Goal: Task Accomplishment & Management: Complete application form

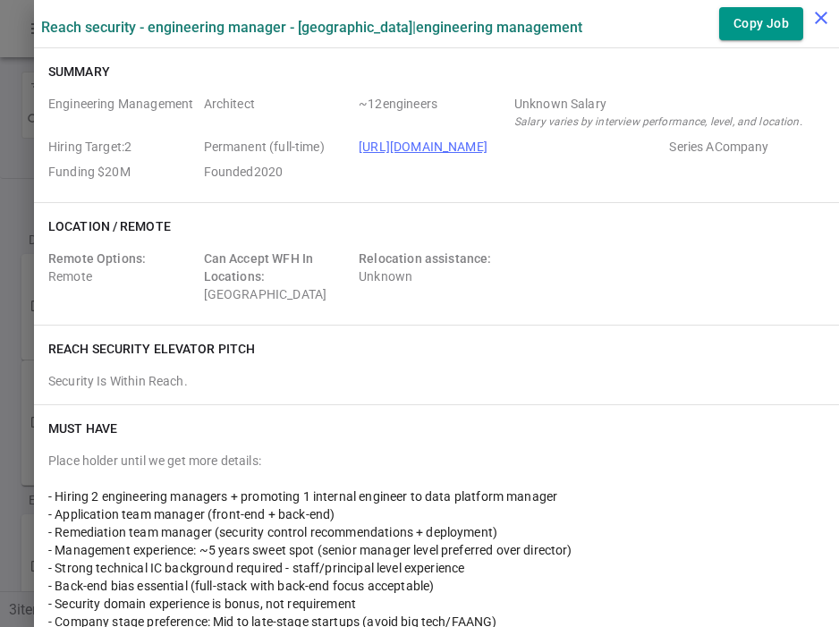
click at [822, 13] on icon "close" at bounding box center [820, 17] width 21 height 21
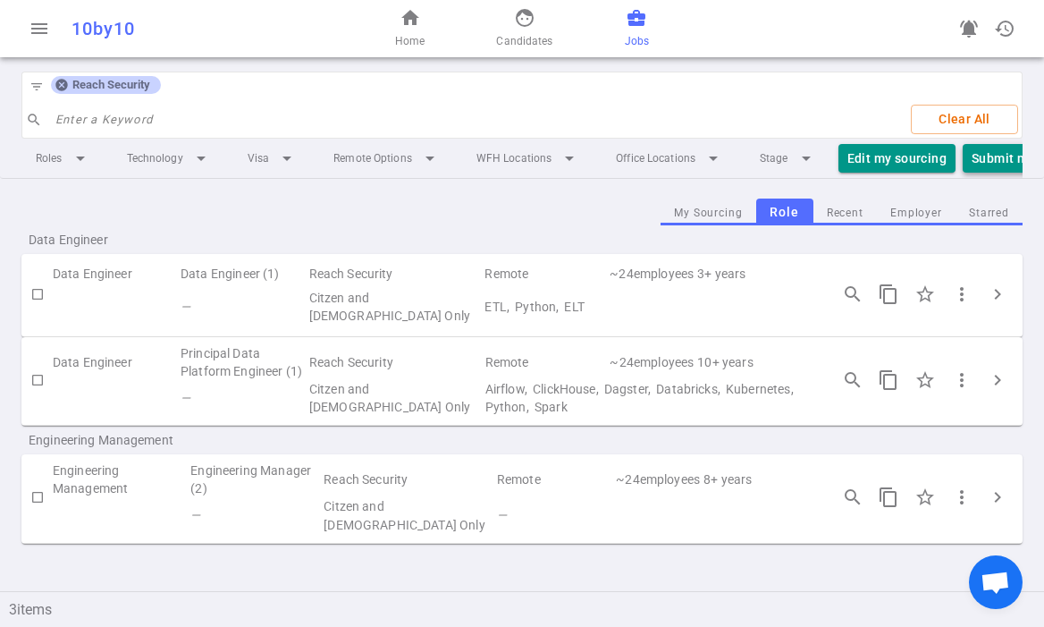
click at [838, 161] on button "Submit new Candidate" at bounding box center [1039, 159] width 153 height 30
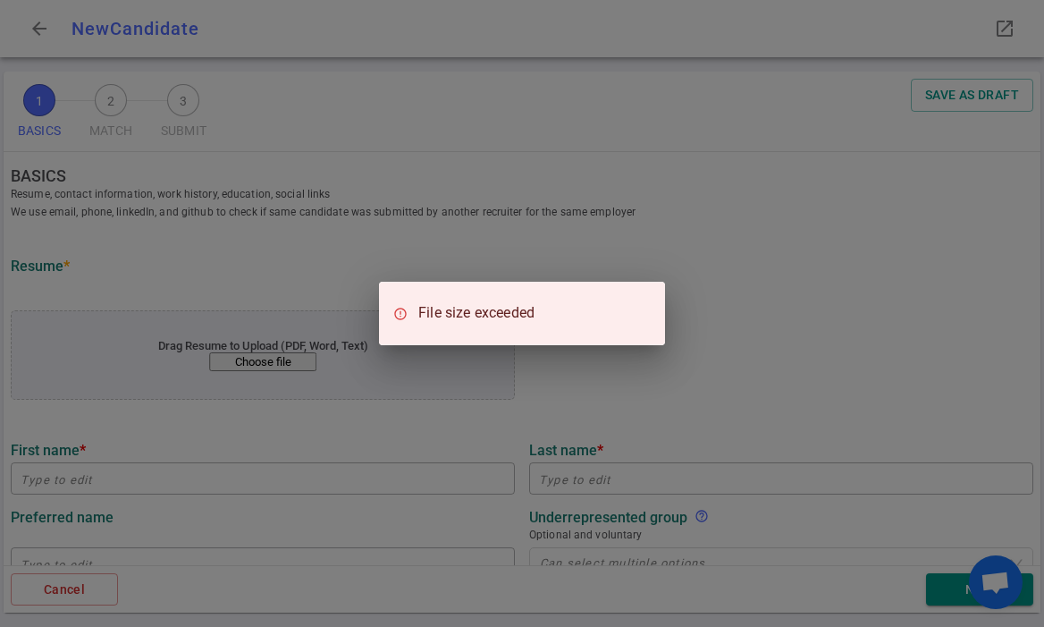
click at [423, 385] on div "File size exceeded" at bounding box center [522, 313] width 1044 height 627
click at [448, 266] on div "File size exceeded" at bounding box center [522, 313] width 1044 height 627
click at [311, 360] on div "File size exceeded" at bounding box center [522, 313] width 1044 height 627
click at [460, 240] on div "File size exceeded" at bounding box center [522, 313] width 1044 height 627
click at [653, 359] on div "File size exceeded" at bounding box center [522, 313] width 1044 height 627
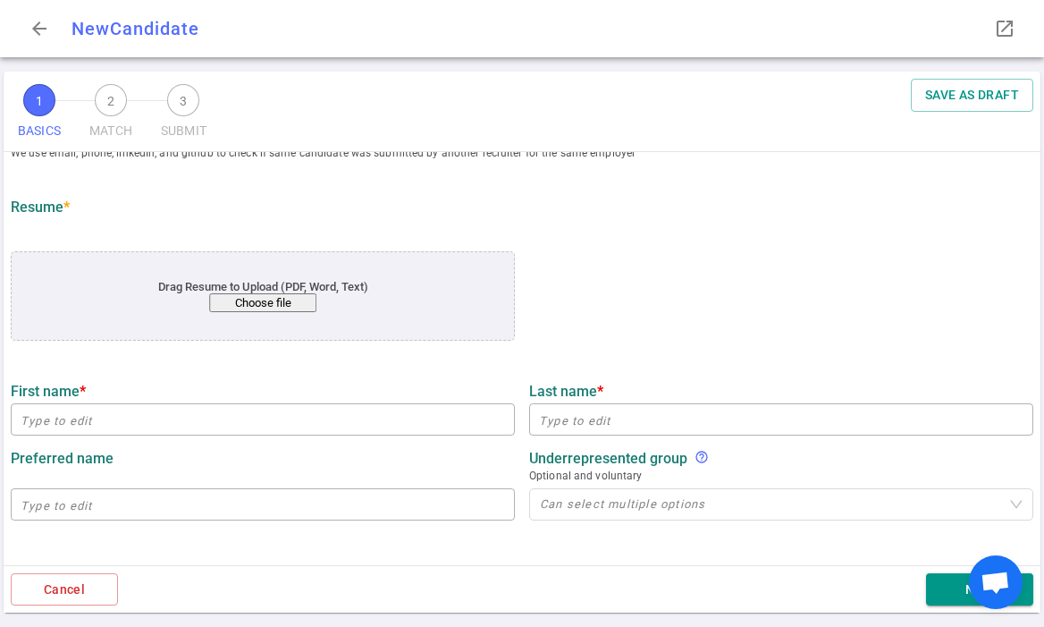
scroll to position [62, 0]
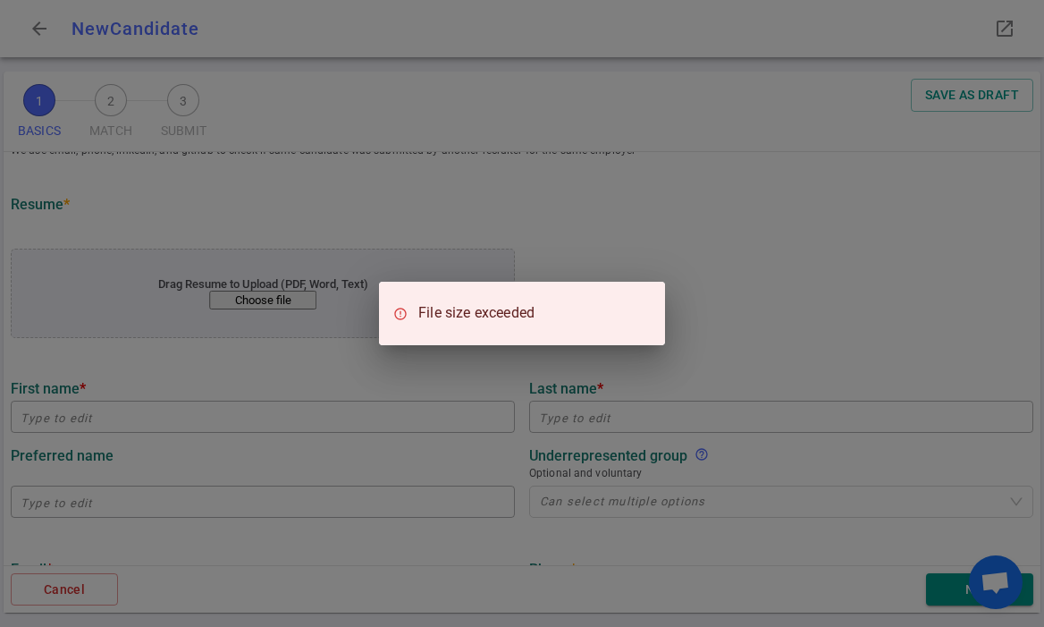
click at [413, 234] on div "File size exceeded" at bounding box center [522, 313] width 1044 height 627
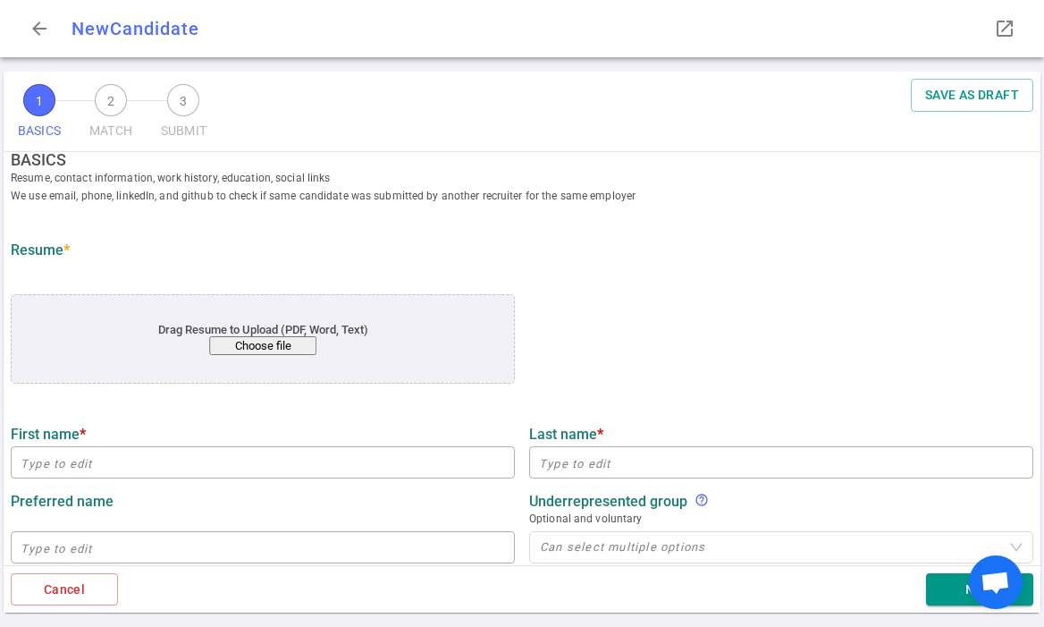
scroll to position [0, 0]
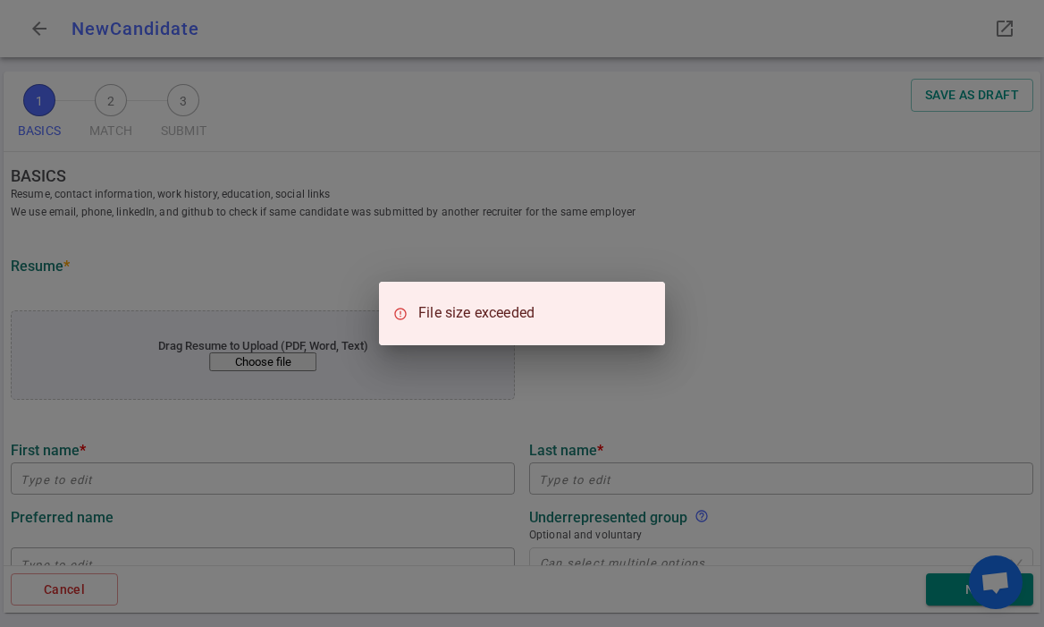
click at [376, 275] on div "File size exceeded" at bounding box center [522, 313] width 1044 height 627
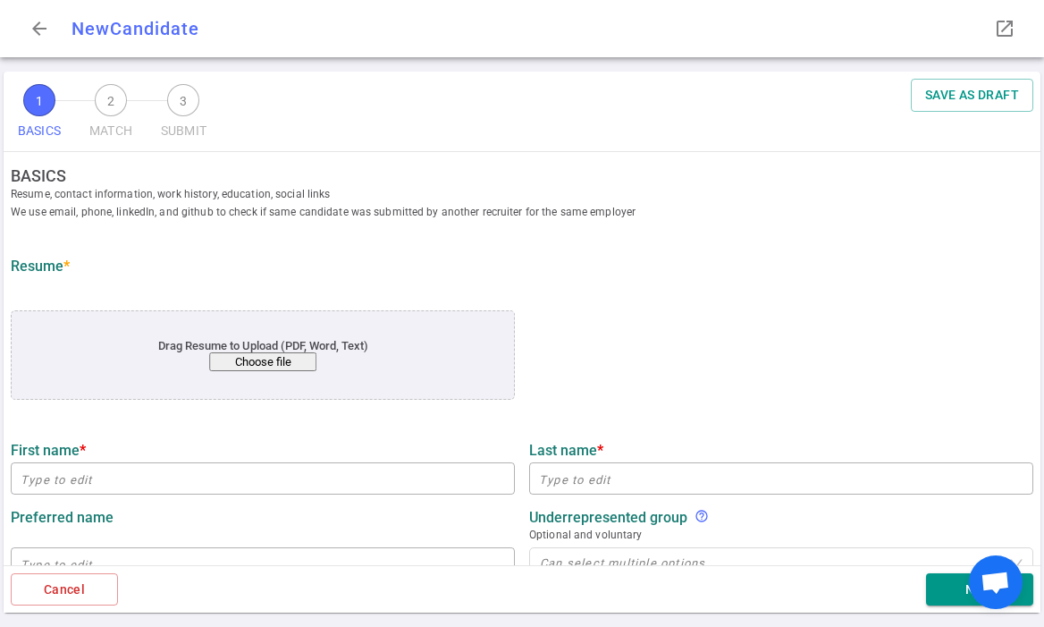
click at [811, 117] on div "1 BASICS 2 MATCH 3 SUBMIT SAVE AS DRAFT" at bounding box center [522, 112] width 1037 height 80
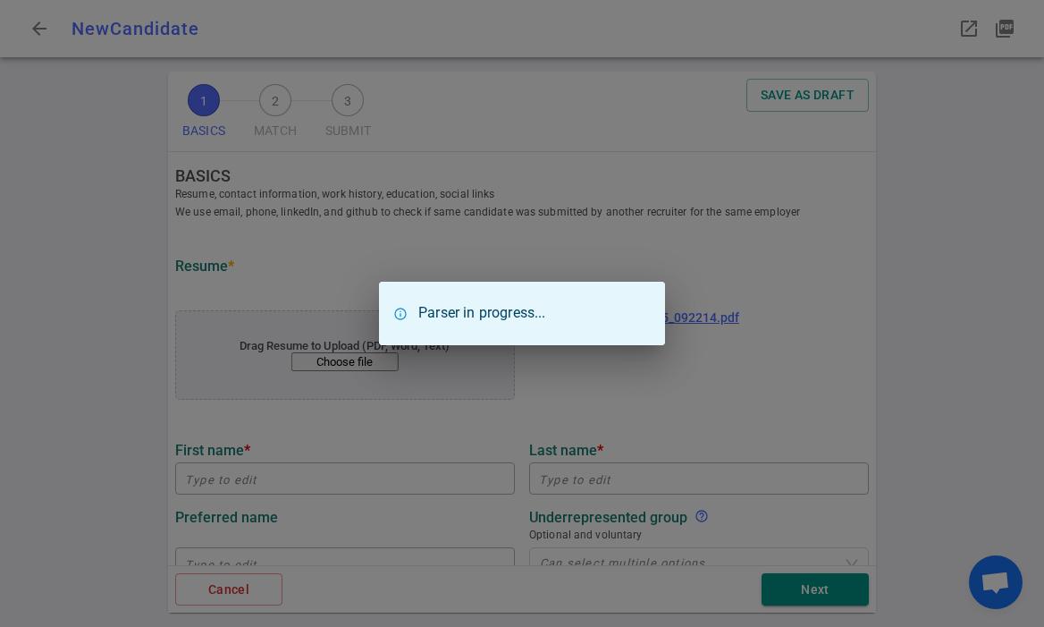
type input "[PERSON_NAME]"
type input "Remivasan"
type input "[EMAIL_ADDRESS][DOMAIN_NAME]"
type input "Vanilla"
type textarea "Software Engineering Manager"
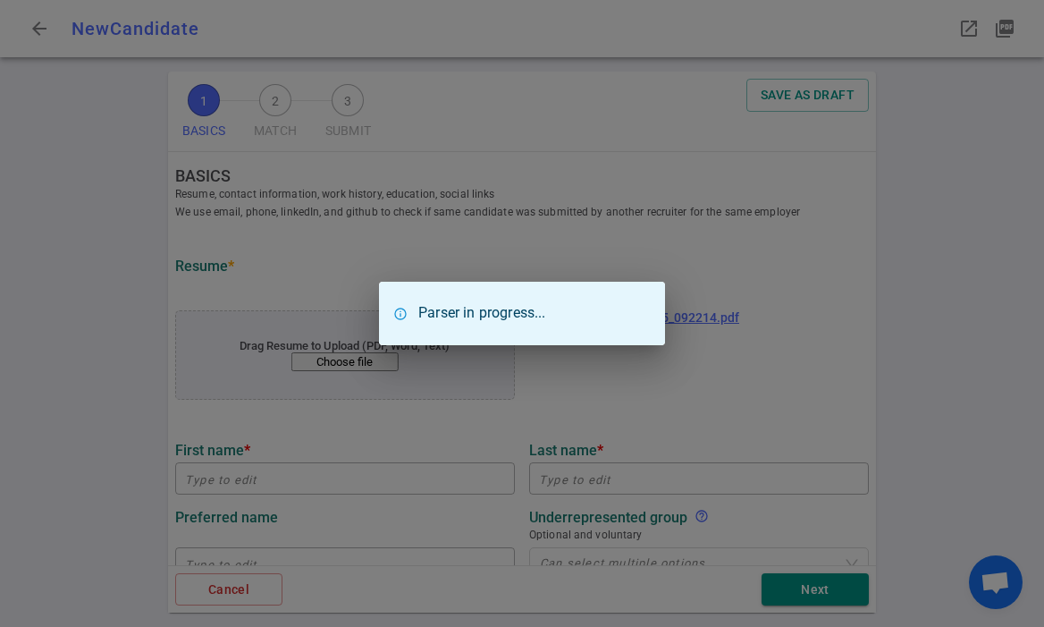
type input "14"
type input "[GEOGRAPHIC_DATA]"
type input "Computer Science"
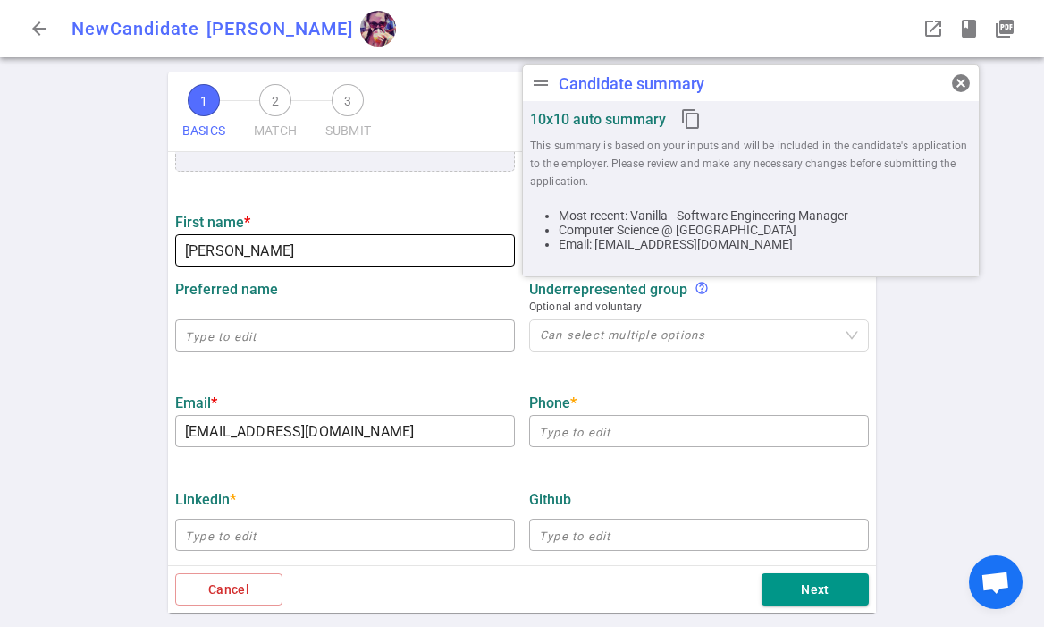
scroll to position [237, 0]
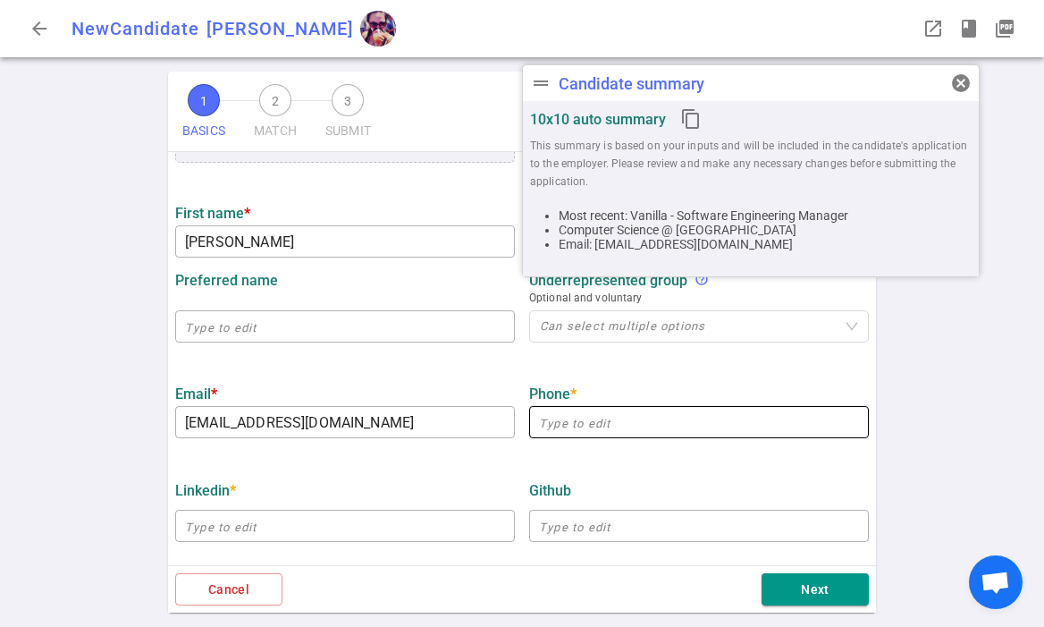
click at [554, 432] on input "text" at bounding box center [699, 422] width 340 height 29
paste input "[PHONE_NUMBER]"
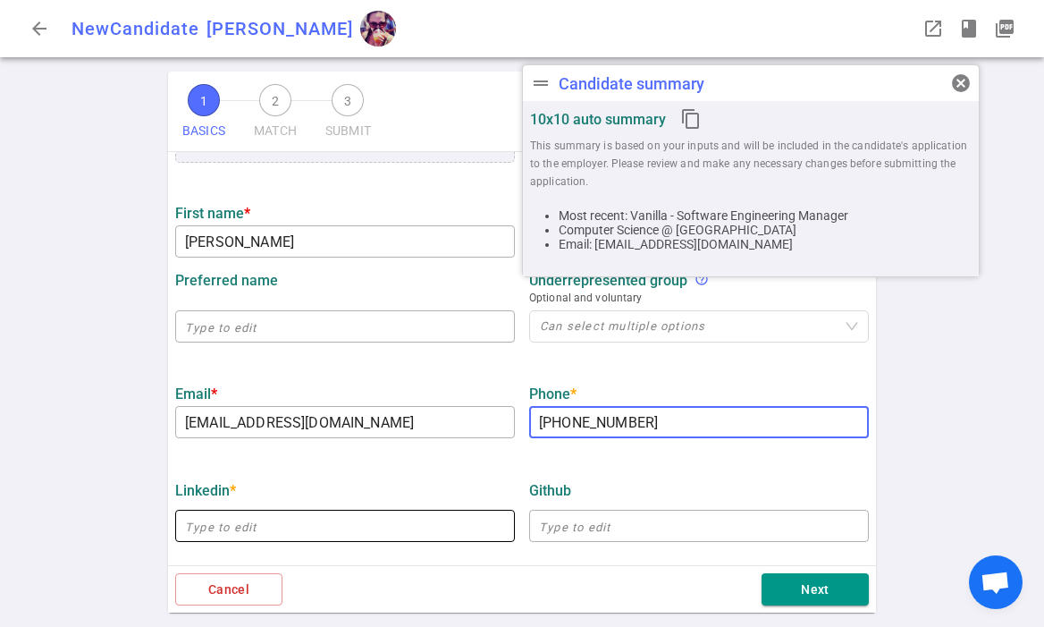
type input "[PHONE_NUMBER]"
click at [384, 519] on input "text" at bounding box center [345, 525] width 340 height 29
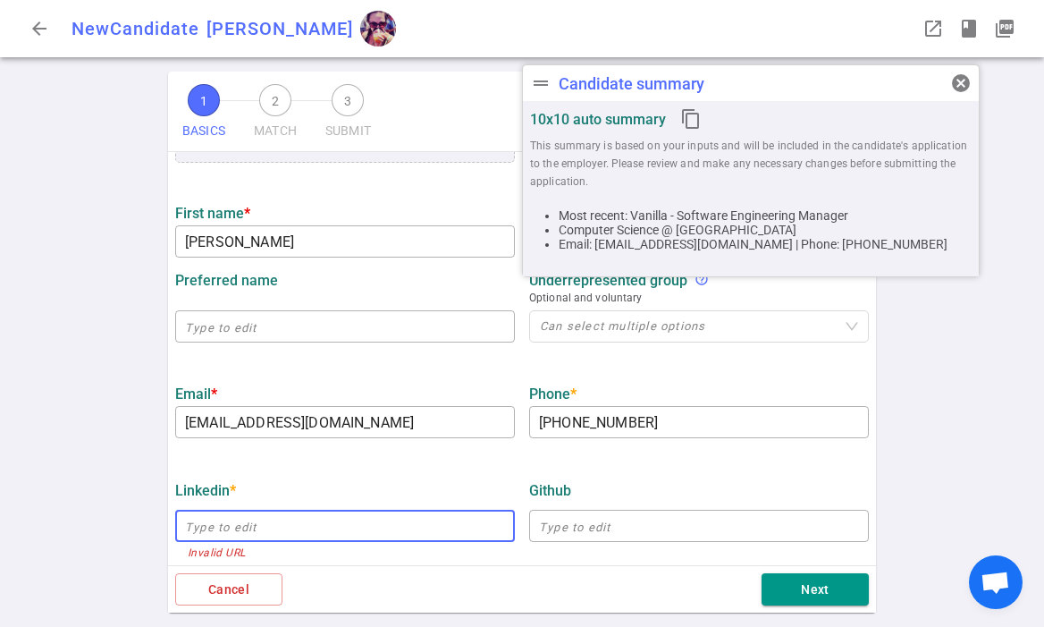
paste input "[URL][DOMAIN_NAME][PERSON_NAME]"
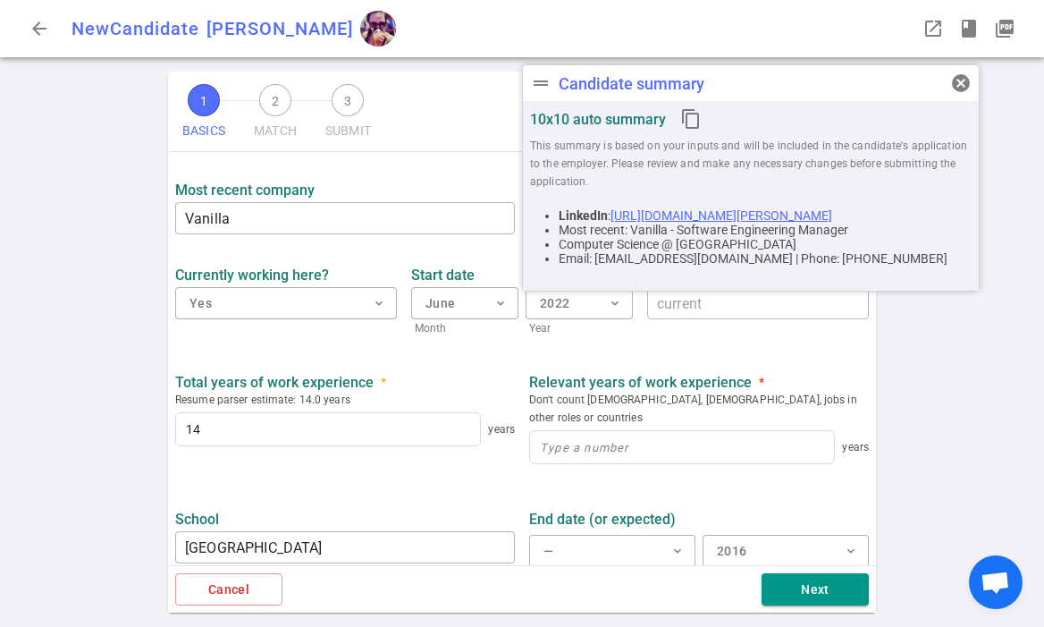
scroll to position [736, 0]
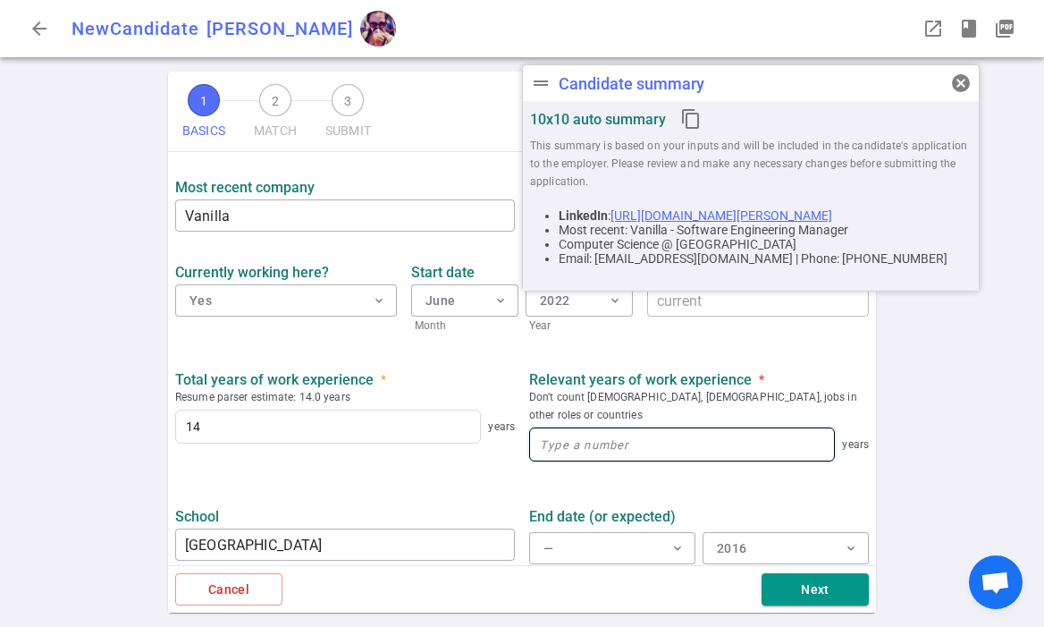
click at [574, 432] on input at bounding box center [682, 444] width 304 height 32
type input "[URL][DOMAIN_NAME][PERSON_NAME]"
type input "14"
click at [415, 497] on div "School [GEOGRAPHIC_DATA] ​" at bounding box center [345, 539] width 354 height 85
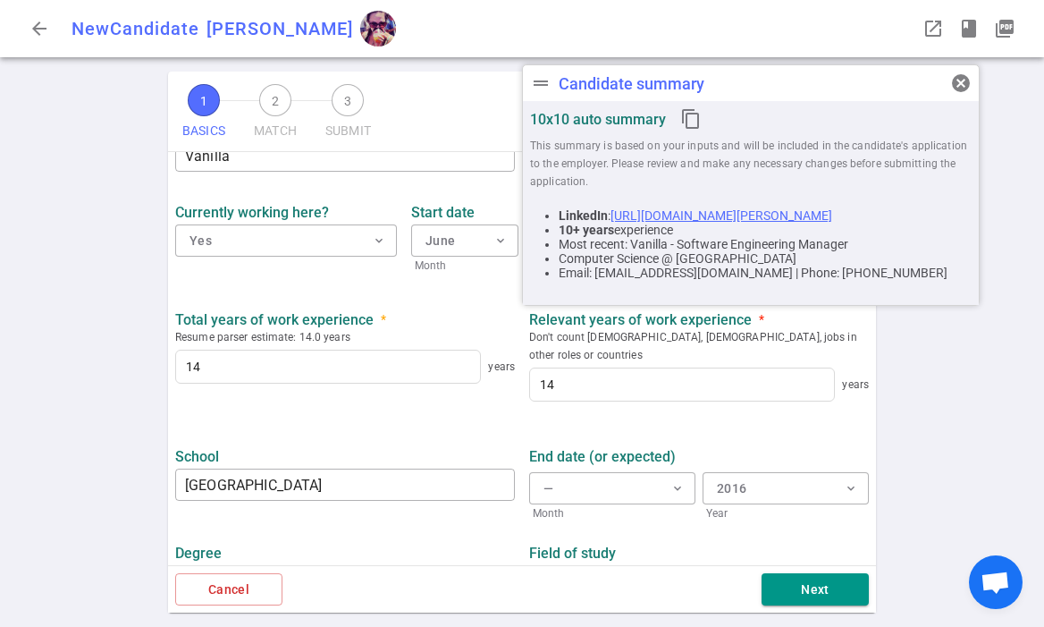
scroll to position [829, 0]
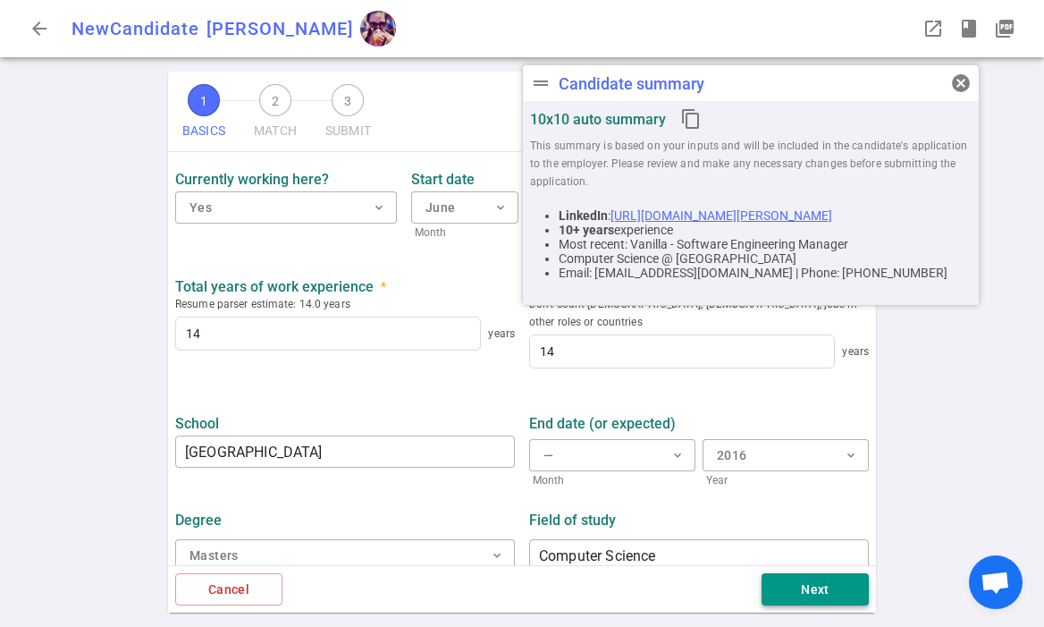
click at [803, 584] on button "Next" at bounding box center [815, 589] width 107 height 33
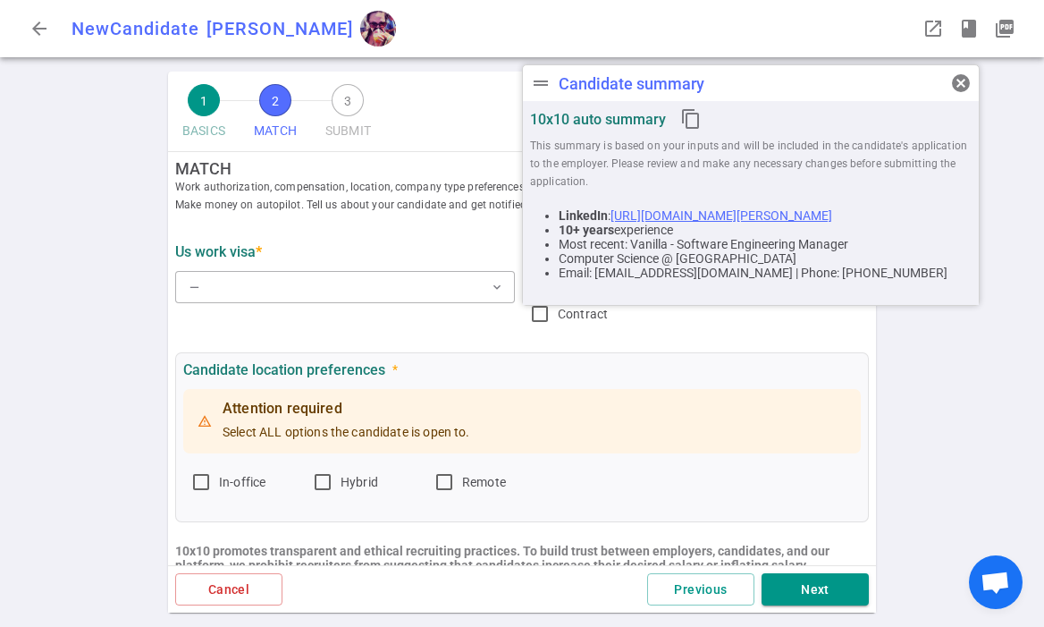
scroll to position [0, 0]
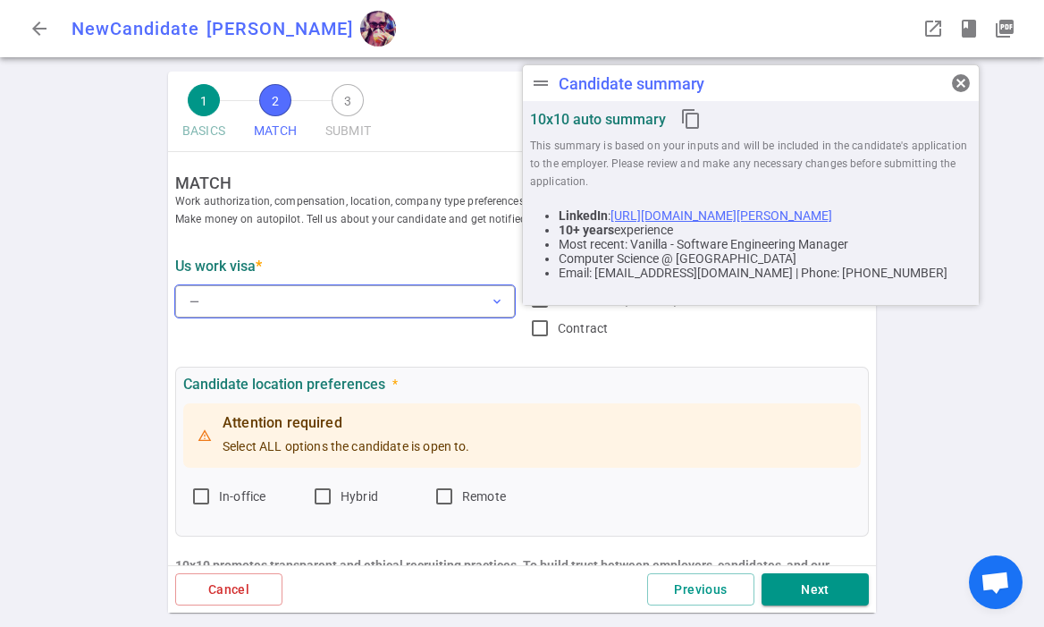
click at [269, 310] on button "— expand_more" at bounding box center [345, 301] width 340 height 32
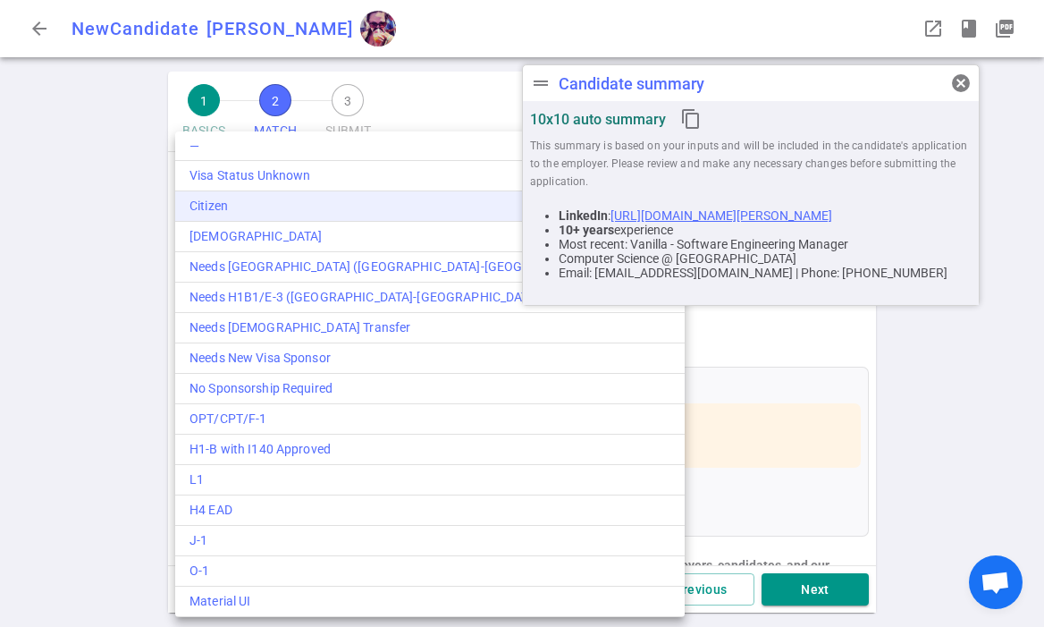
click at [240, 210] on div "Citizen" at bounding box center [430, 206] width 481 height 19
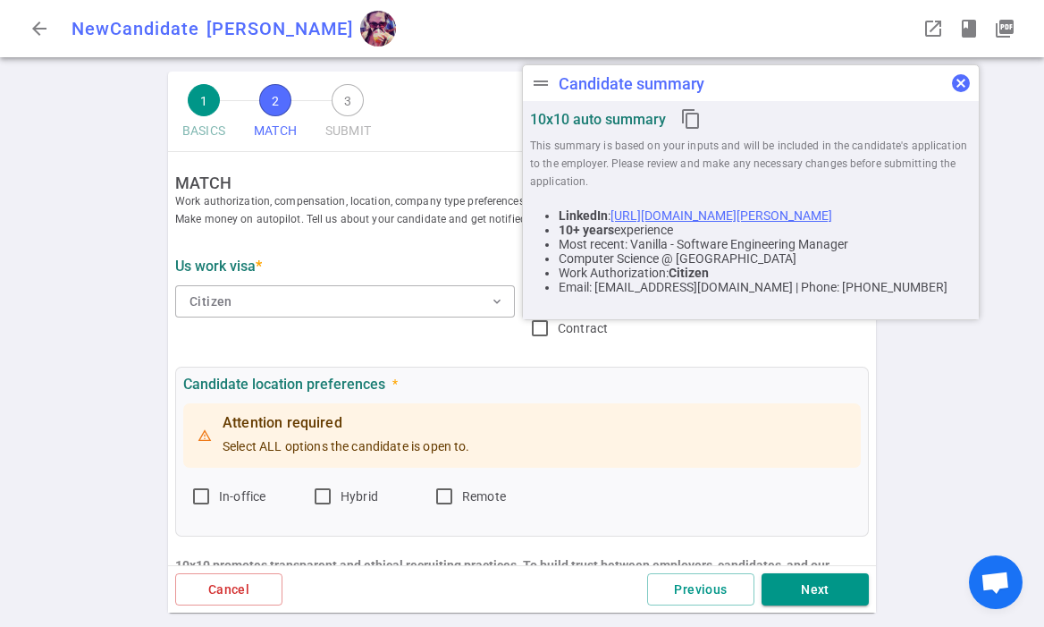
click at [965, 83] on span "cancel" at bounding box center [960, 82] width 21 height 21
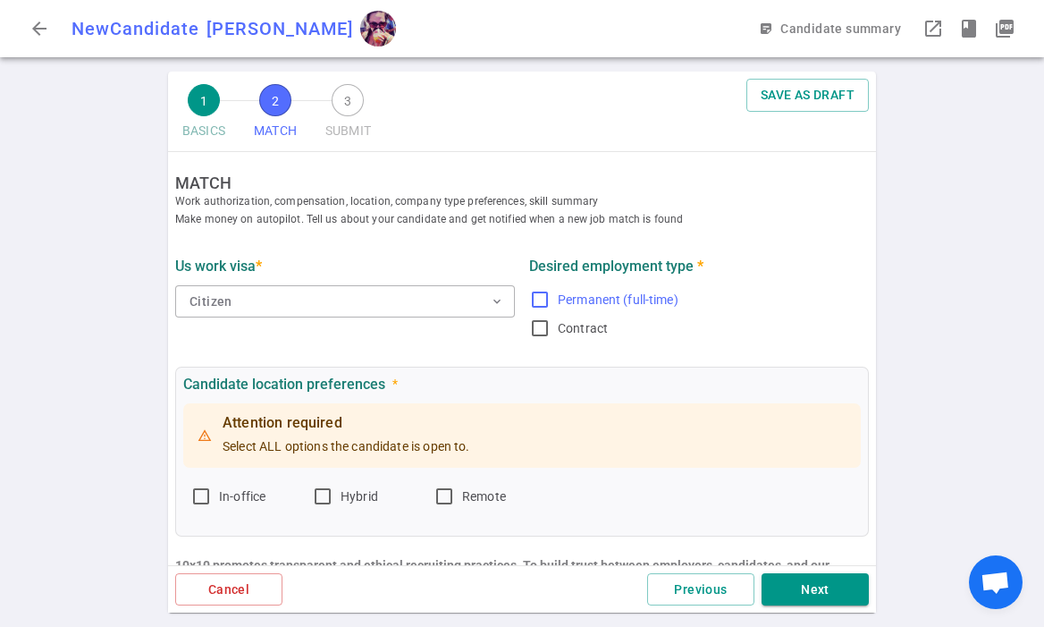
click at [539, 291] on input "Permanent (full-time)" at bounding box center [539, 299] width 21 height 21
checkbox input "true"
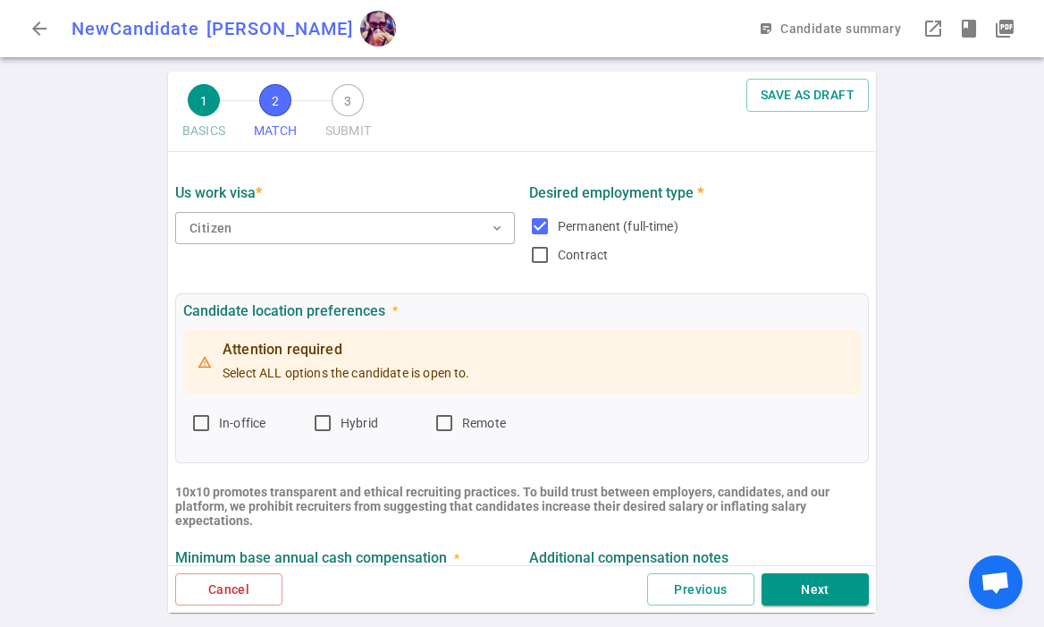
scroll to position [121, 0]
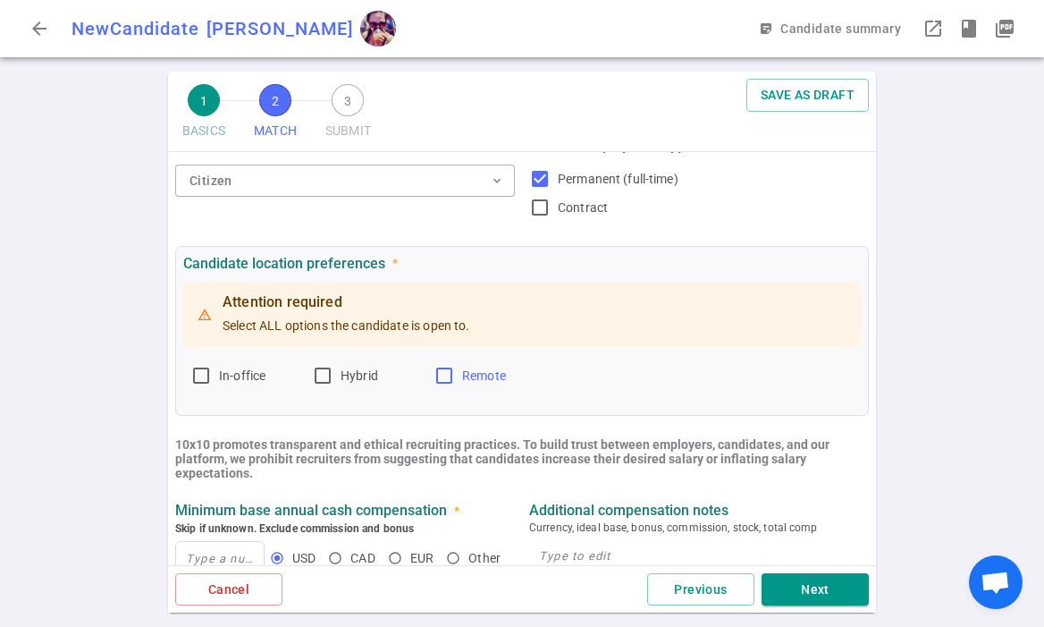
click at [451, 379] on input "Remote" at bounding box center [444, 375] width 21 height 21
checkbox input "true"
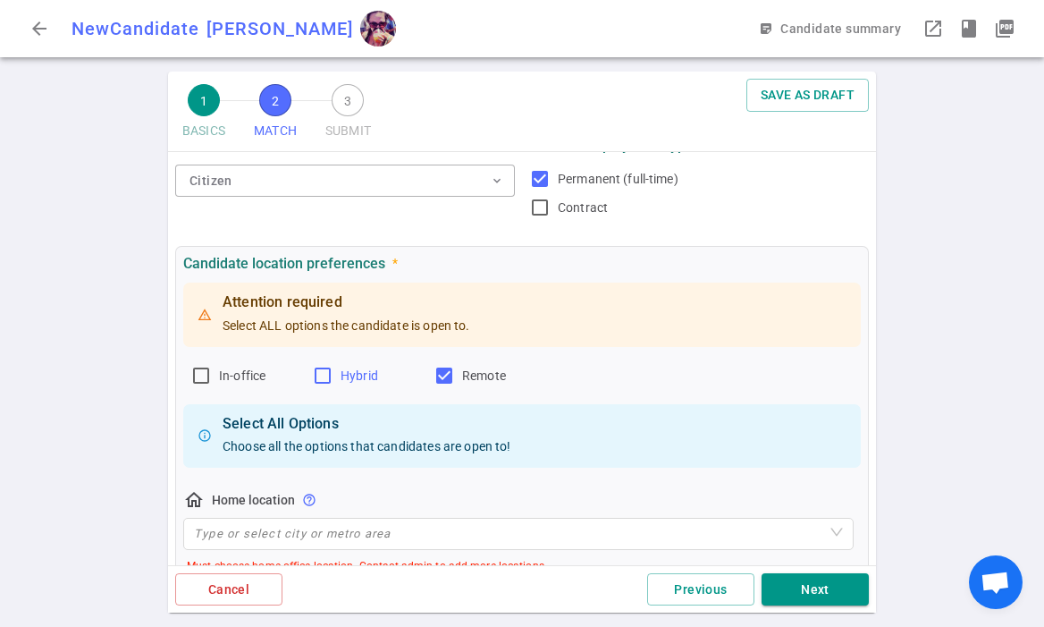
click at [324, 376] on input "Hybrid" at bounding box center [322, 375] width 21 height 21
checkbox input "true"
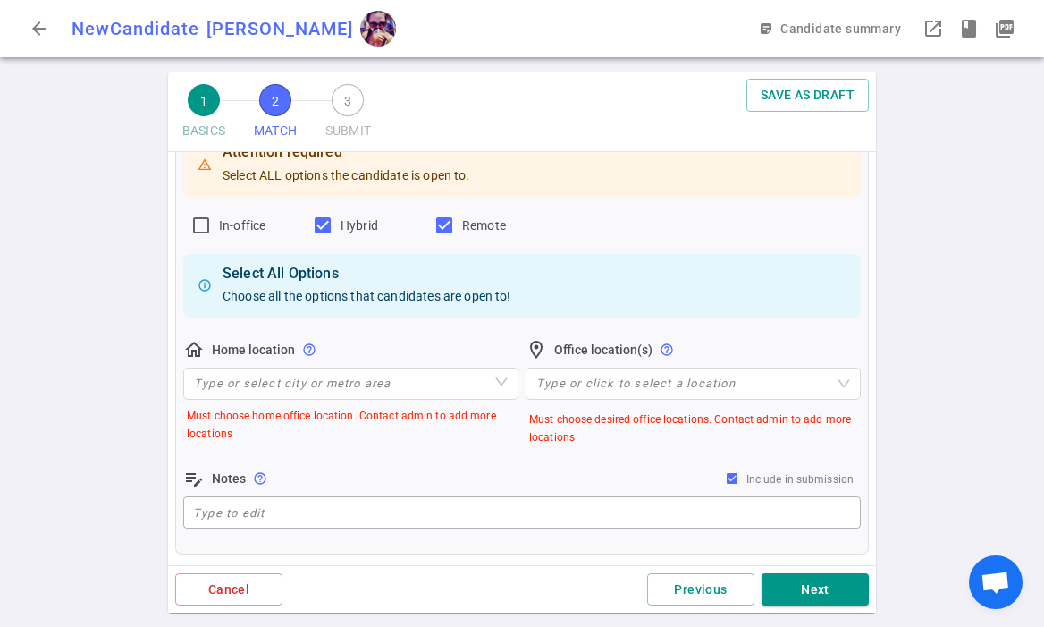
scroll to position [286, 0]
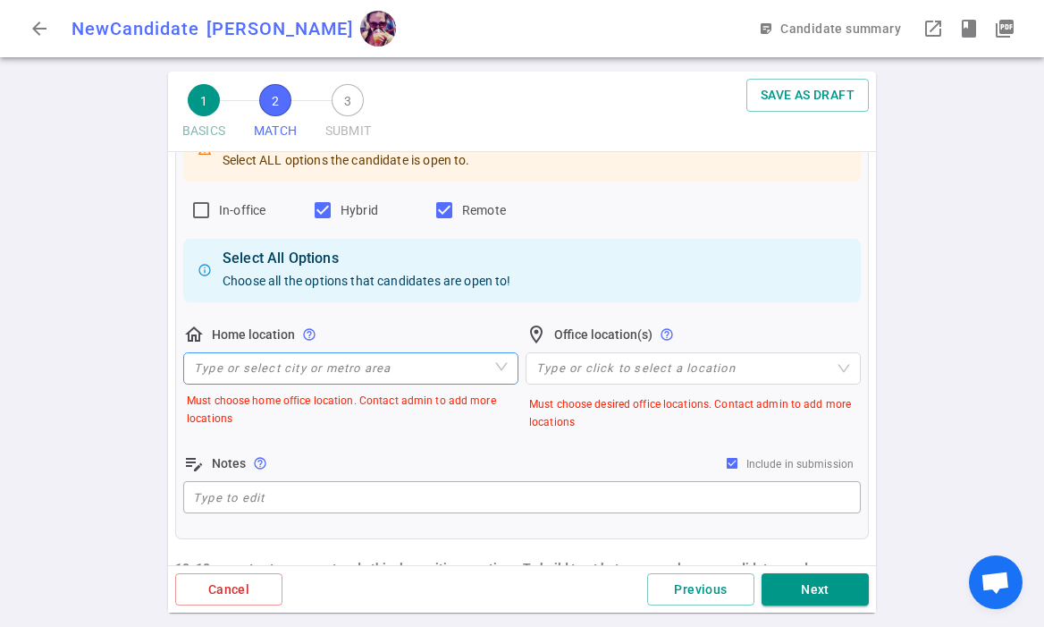
click at [295, 367] on input "search" at bounding box center [351, 368] width 314 height 30
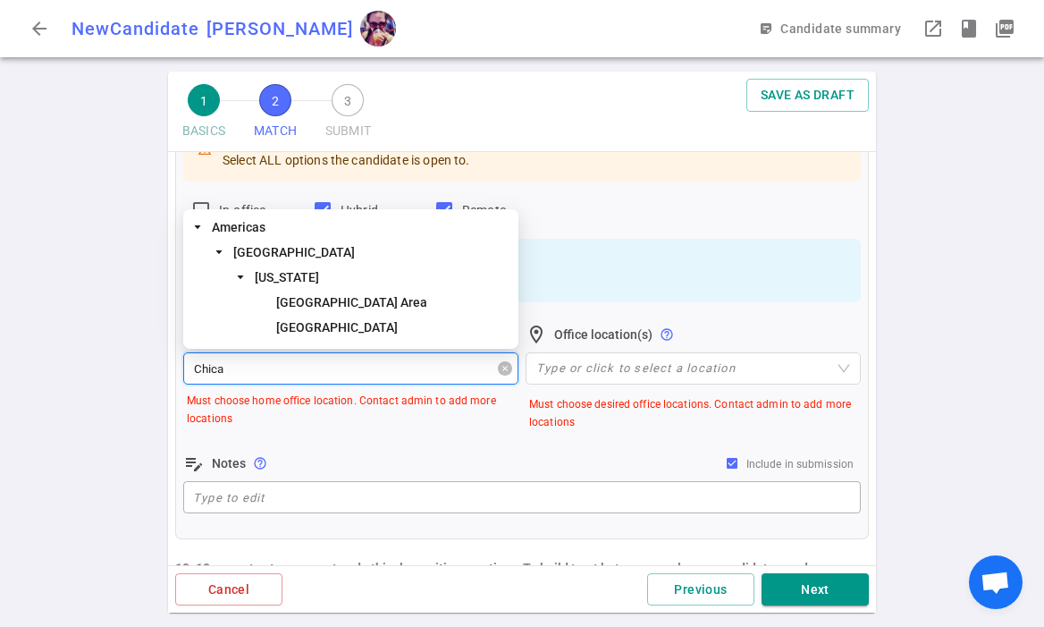
type input "Chicag"
click at [299, 327] on span "[GEOGRAPHIC_DATA]" at bounding box center [337, 327] width 122 height 14
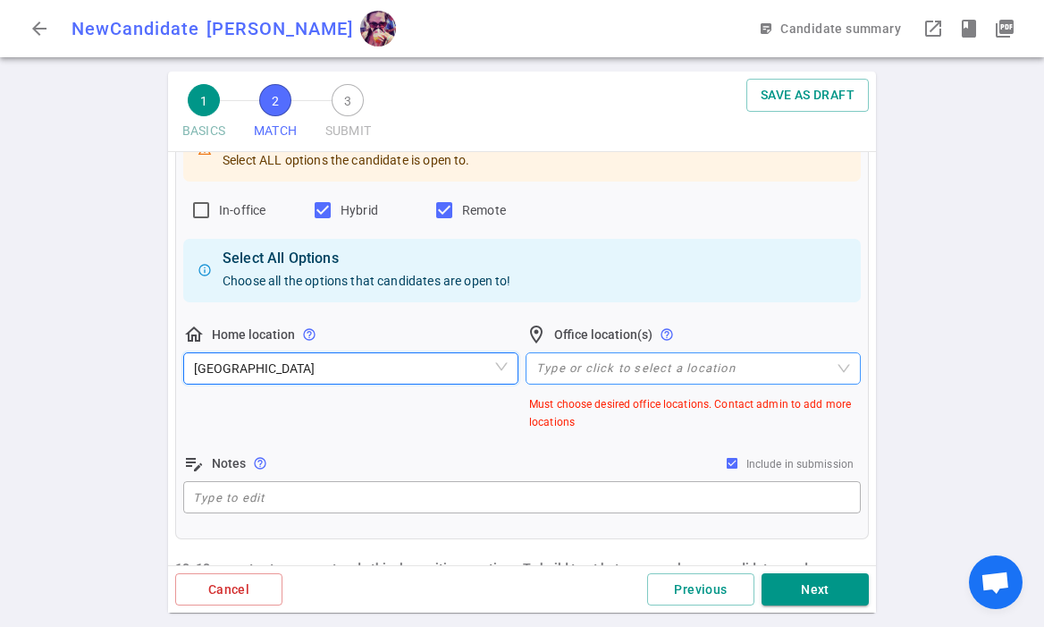
click at [572, 367] on div at bounding box center [683, 368] width 309 height 13
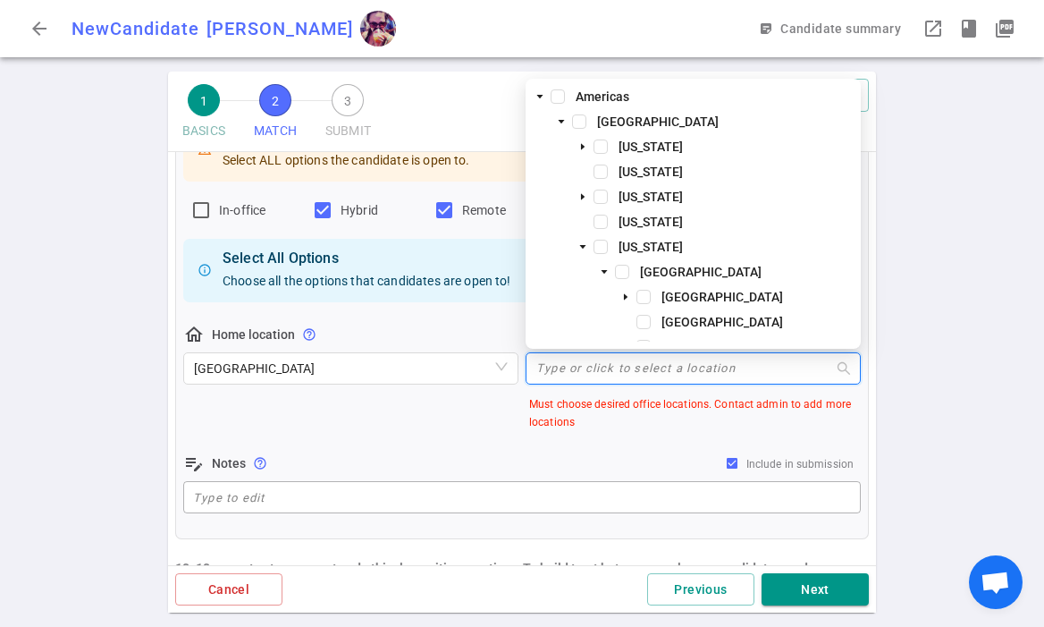
click at [572, 367] on div at bounding box center [683, 368] width 309 height 13
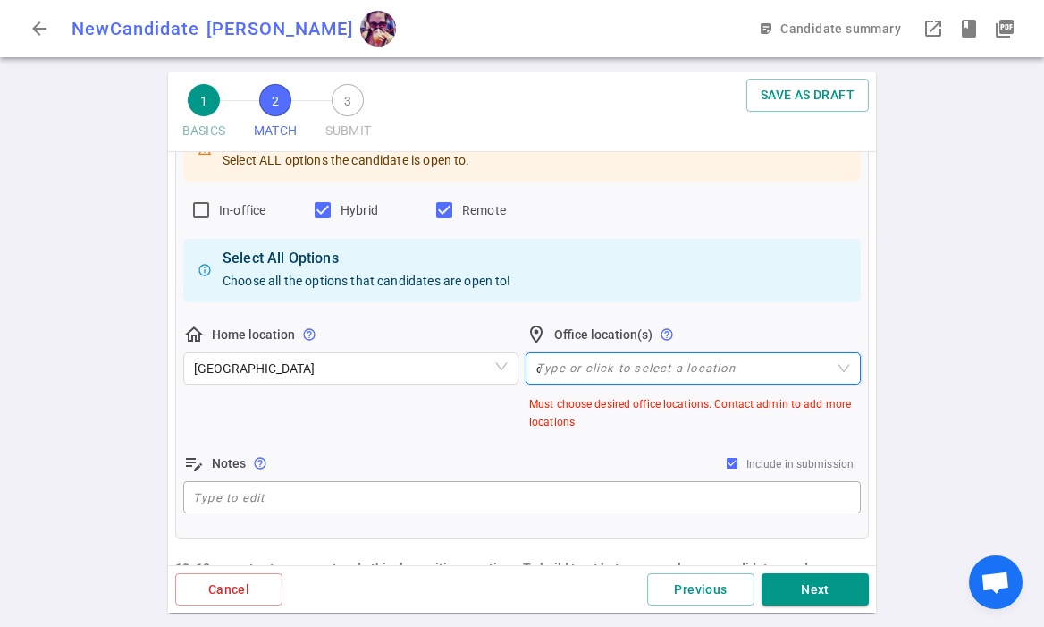
type input "ch"
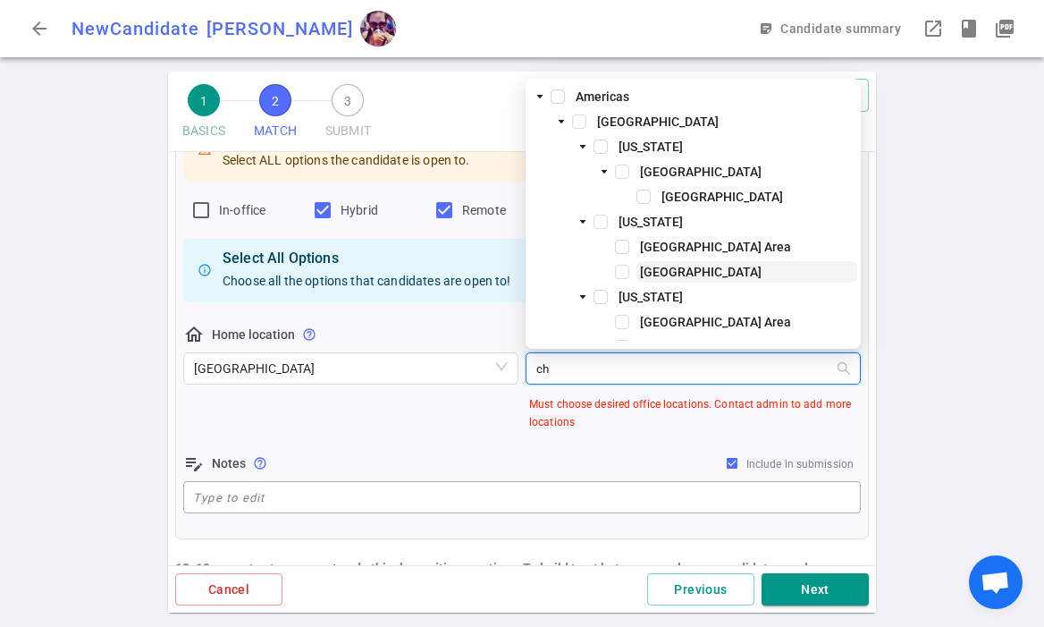
click at [667, 276] on span "[GEOGRAPHIC_DATA]" at bounding box center [701, 272] width 122 height 14
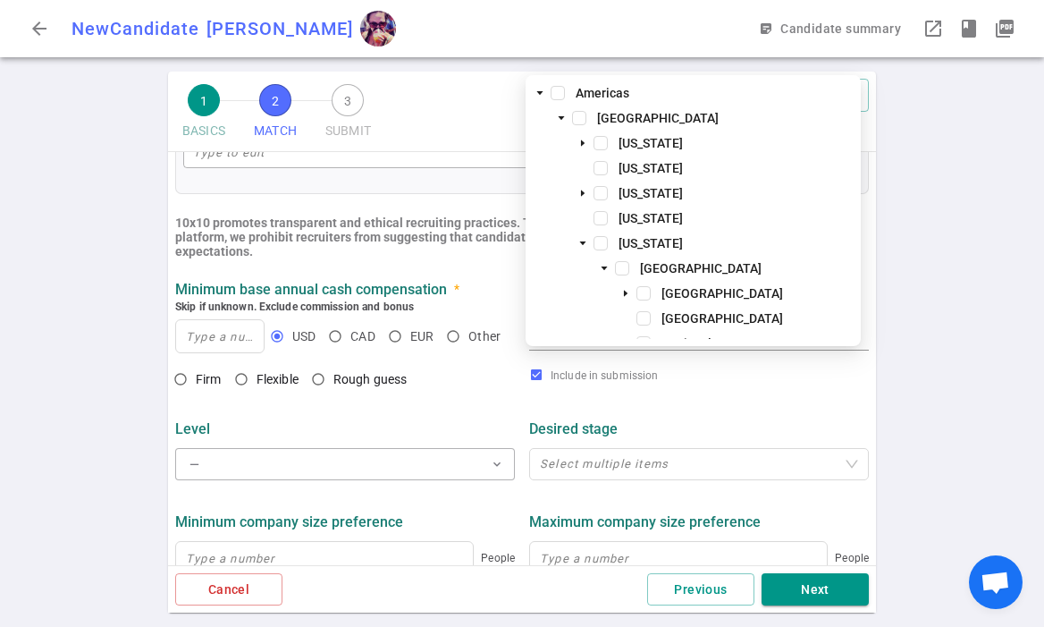
scroll to position [665, 0]
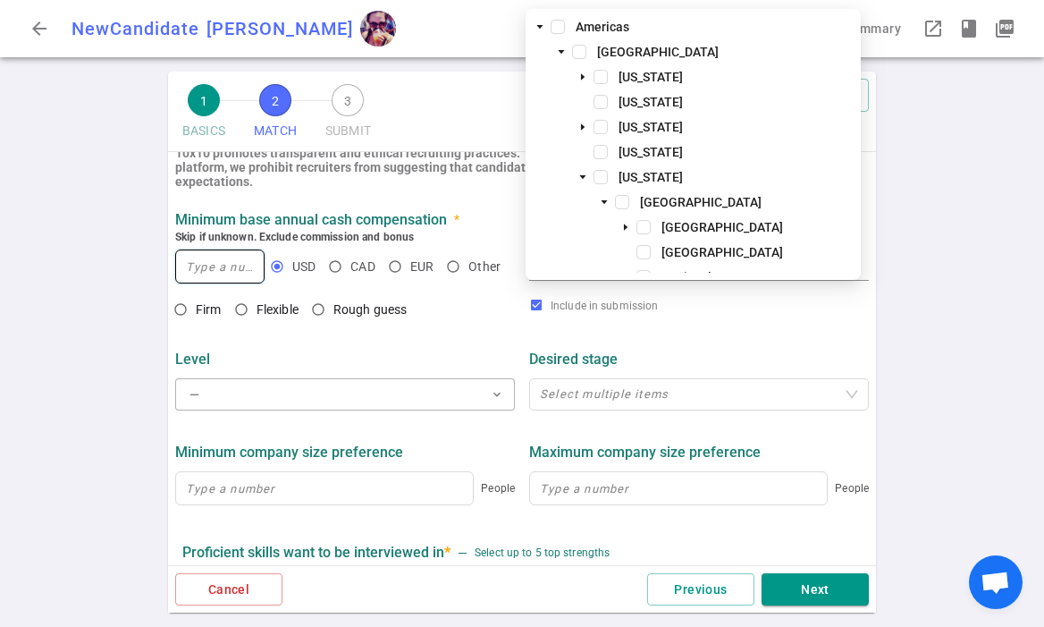
click at [220, 267] on input at bounding box center [220, 266] width 88 height 32
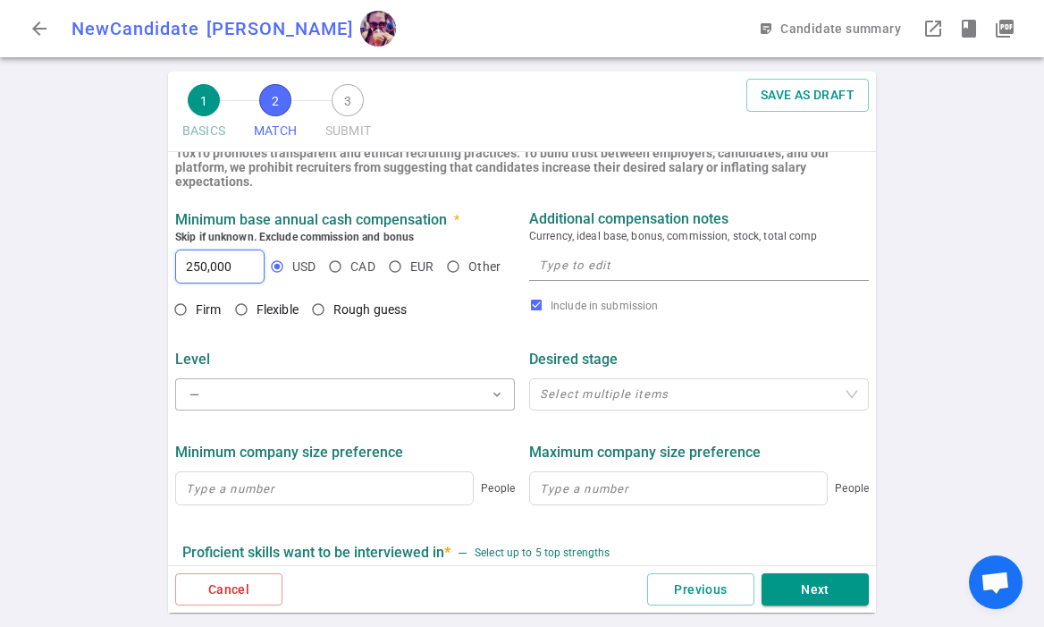
type input "250,000"
click at [572, 266] on textarea at bounding box center [699, 265] width 320 height 21
type textarea "seeking 250,000"
click at [374, 388] on button "— expand_more" at bounding box center [345, 394] width 340 height 32
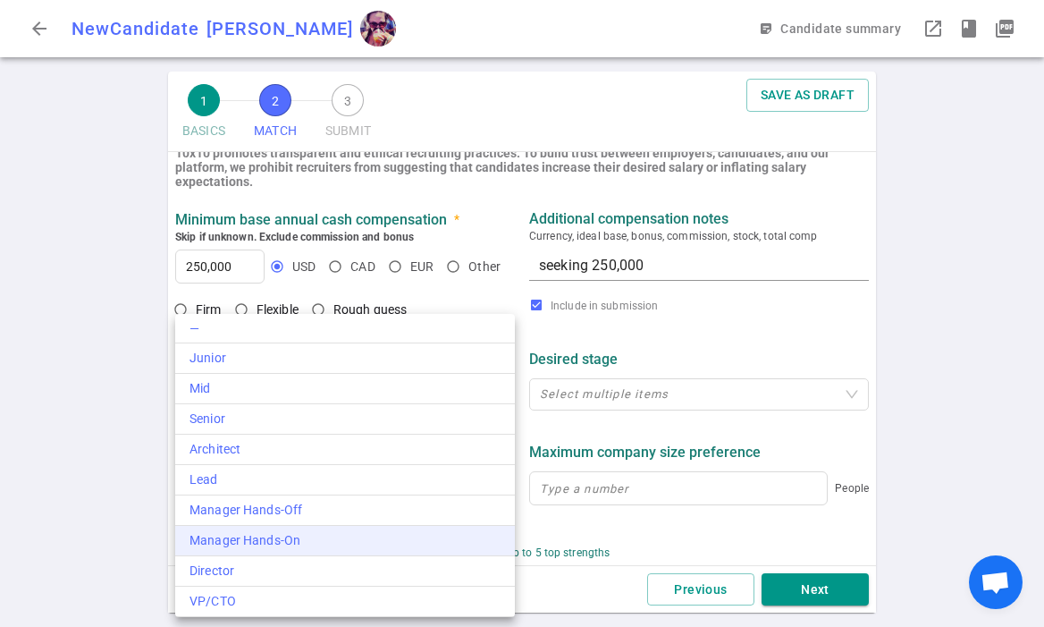
click at [315, 537] on div "Manager Hands-On" at bounding box center [345, 540] width 311 height 19
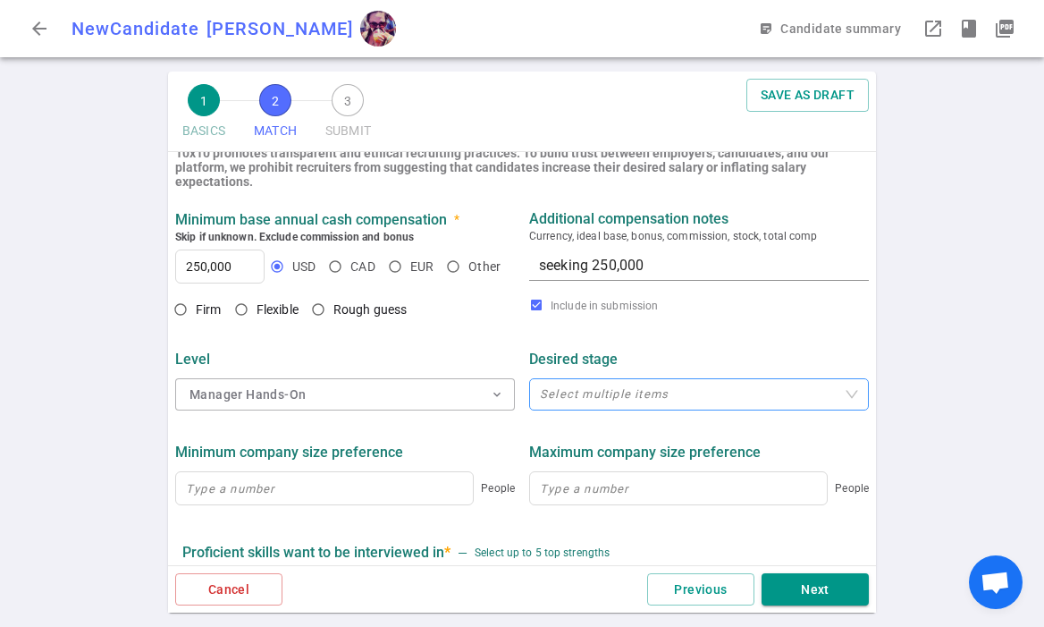
click at [591, 391] on div at bounding box center [690, 394] width 314 height 13
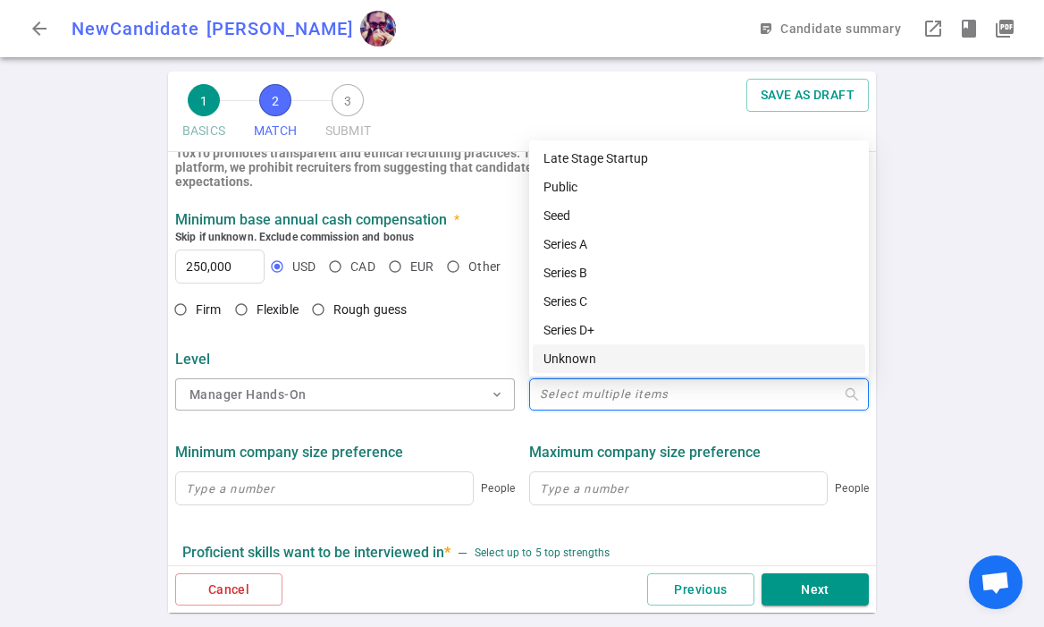
click at [454, 339] on div "Level Manager Hands-On expand_more Desired stage Select multiple items" at bounding box center [522, 374] width 708 height 93
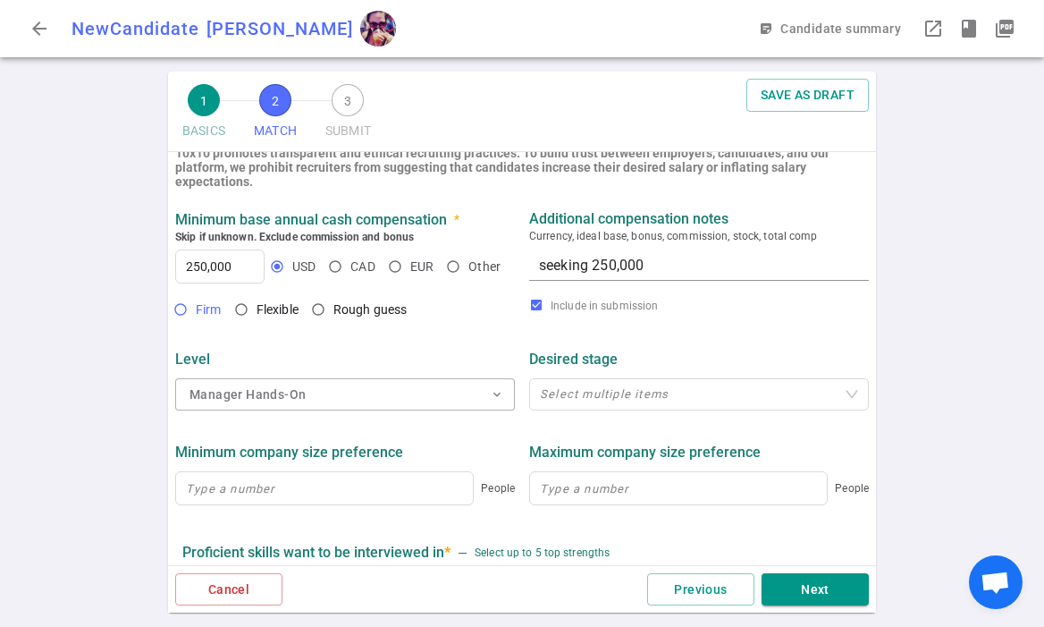
click at [210, 313] on span "Firm" at bounding box center [209, 309] width 26 height 14
click at [196, 313] on input "Firm" at bounding box center [180, 309] width 30 height 30
radio input "true"
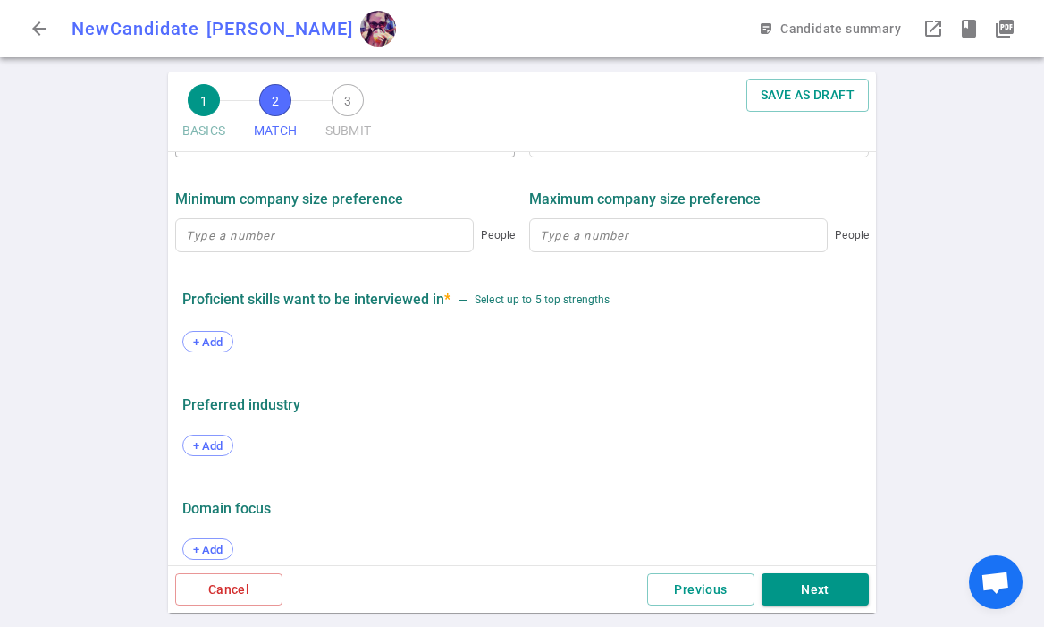
scroll to position [936, 0]
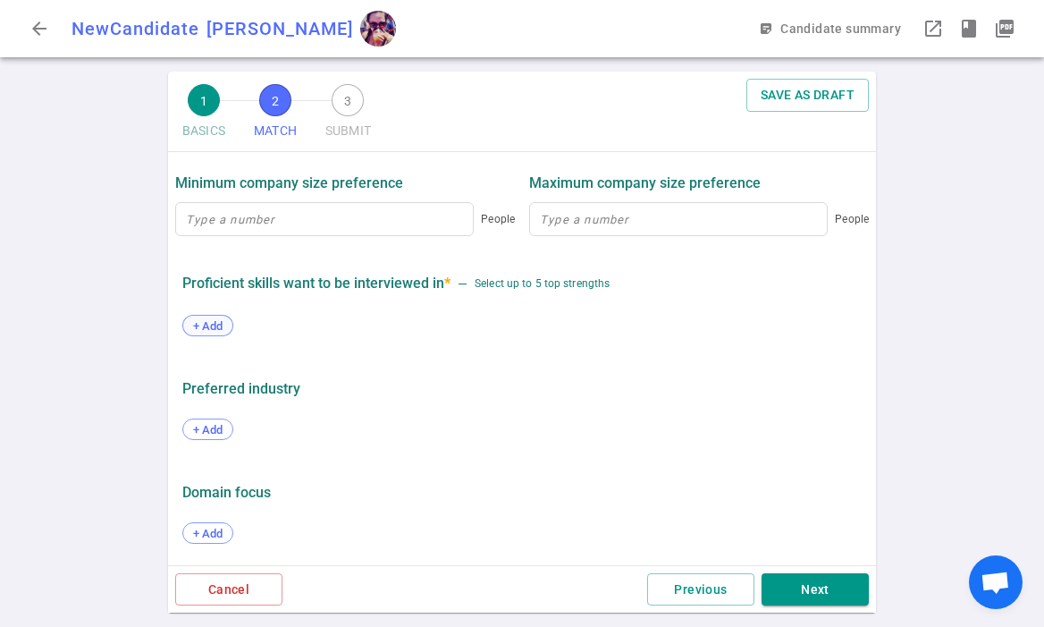
click at [217, 328] on span "+ Add" at bounding box center [208, 325] width 42 height 13
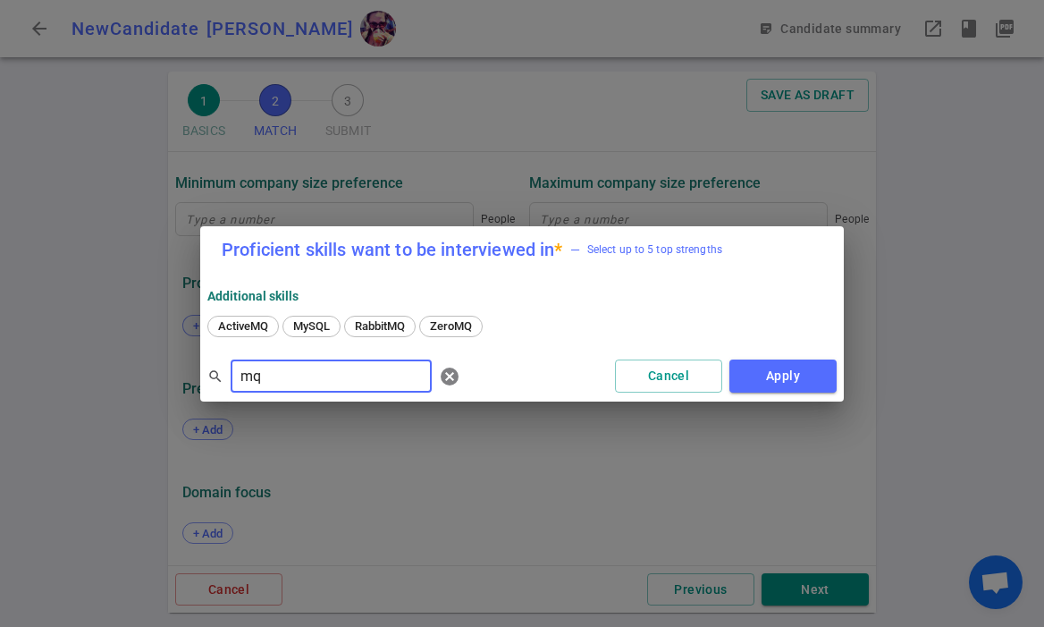
type input "m"
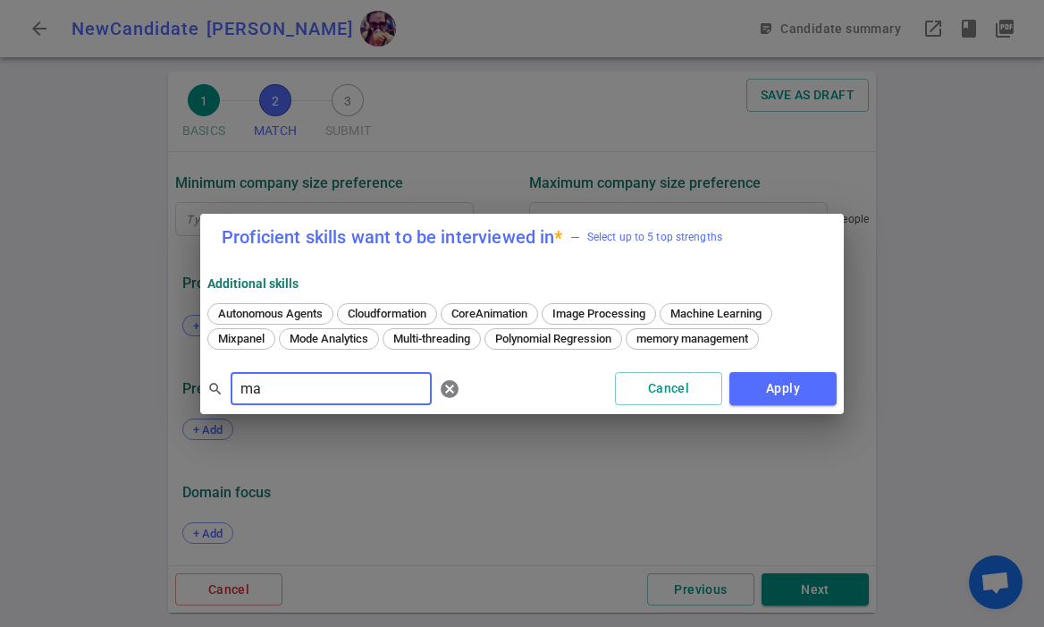
type input "m"
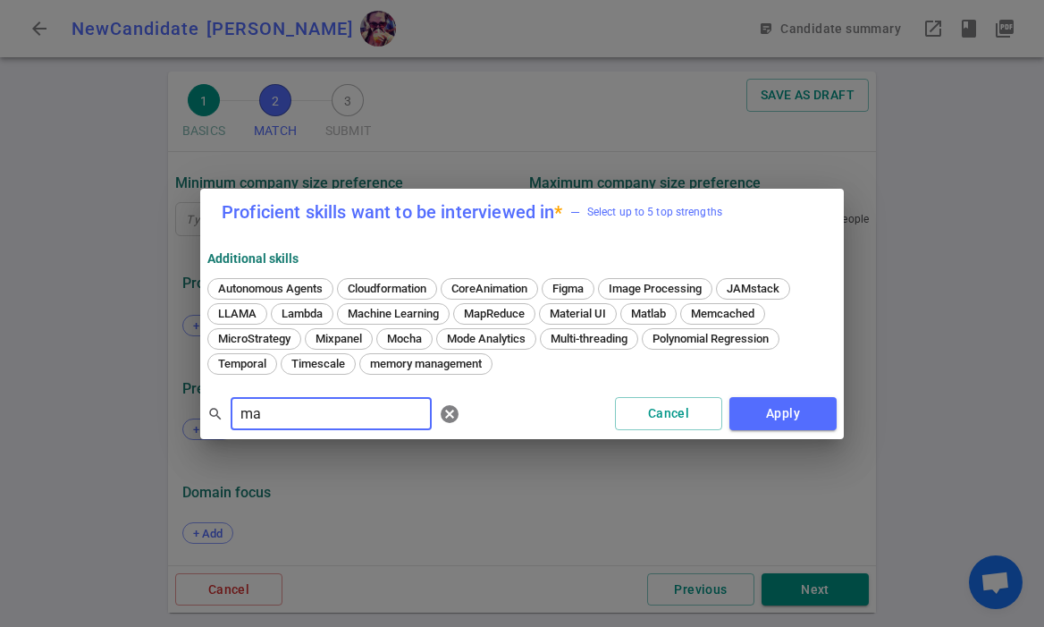
type input "m"
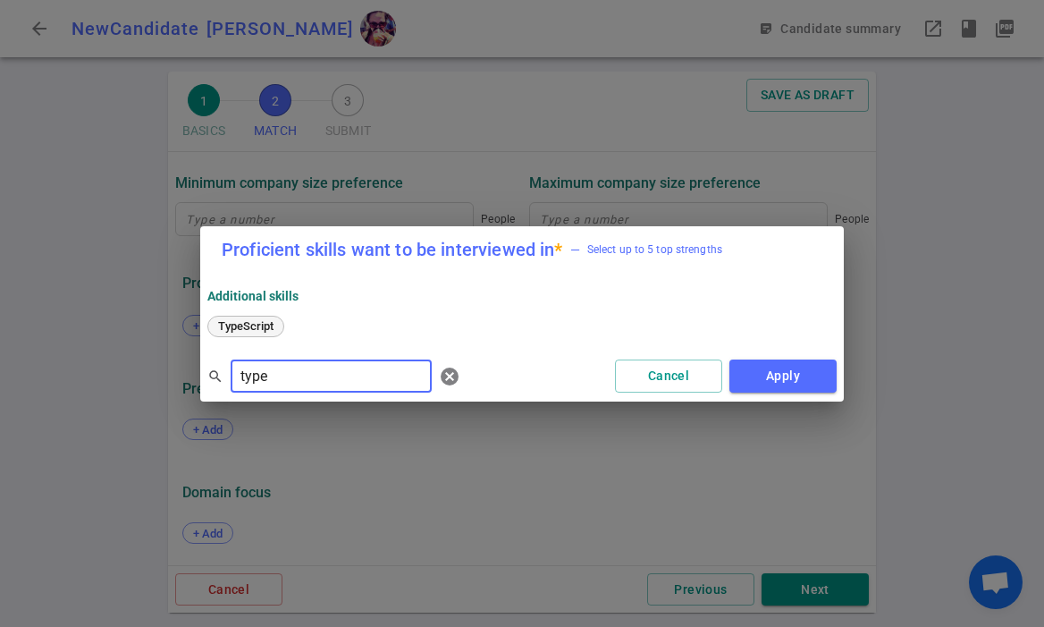
click at [257, 330] on span "TypeScript" at bounding box center [246, 325] width 68 height 13
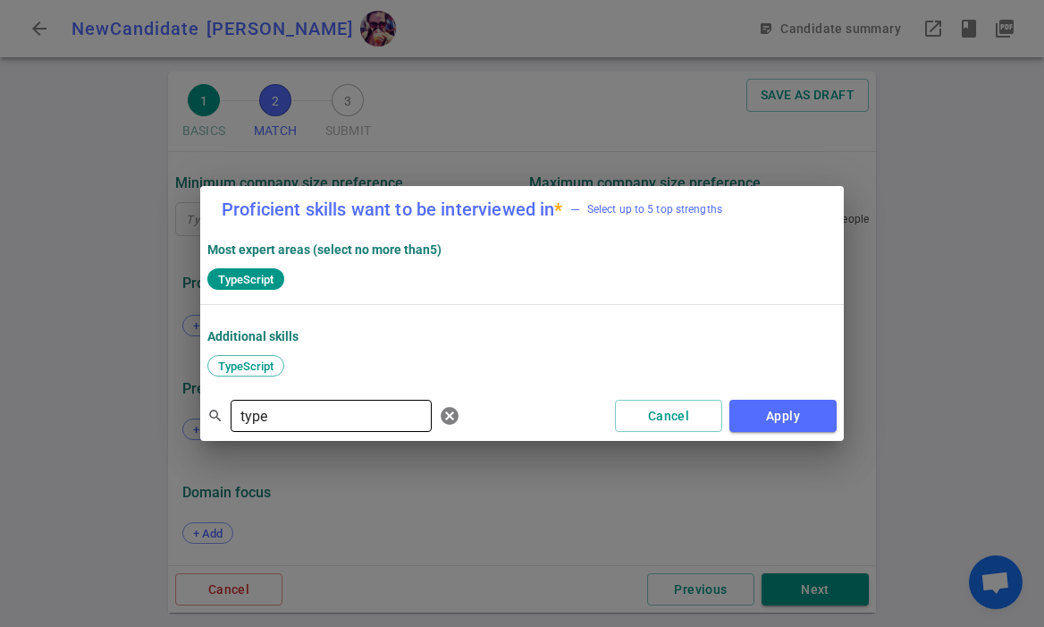
click at [290, 408] on input "type" at bounding box center [331, 415] width 201 height 29
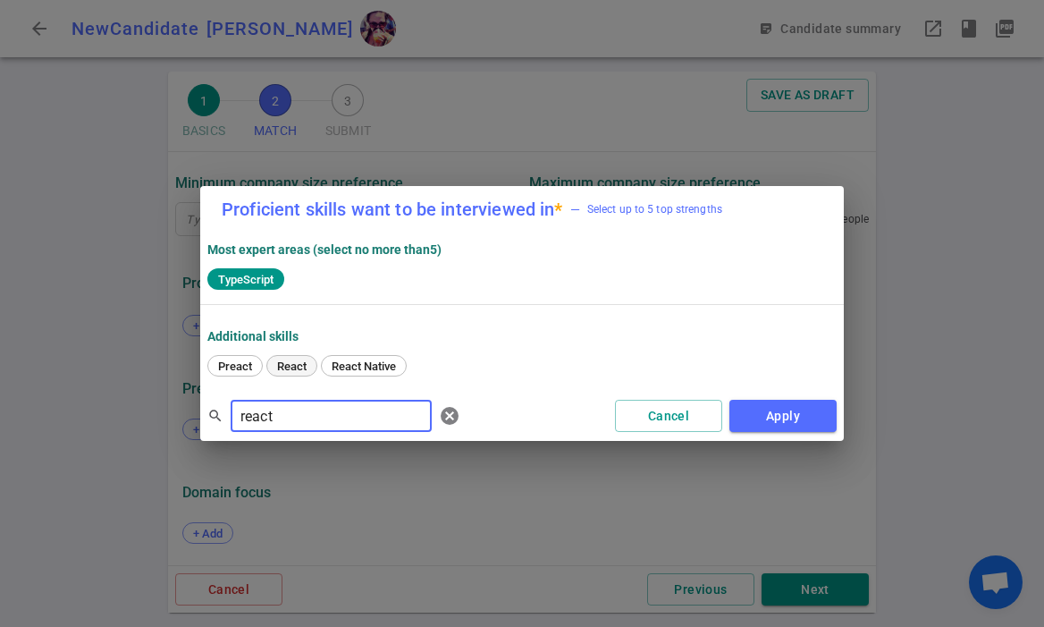
click at [289, 364] on span "React" at bounding box center [292, 365] width 42 height 13
click at [299, 426] on input "react" at bounding box center [331, 415] width 201 height 29
click at [287, 367] on span "Ruby on Rails" at bounding box center [302, 365] width 80 height 13
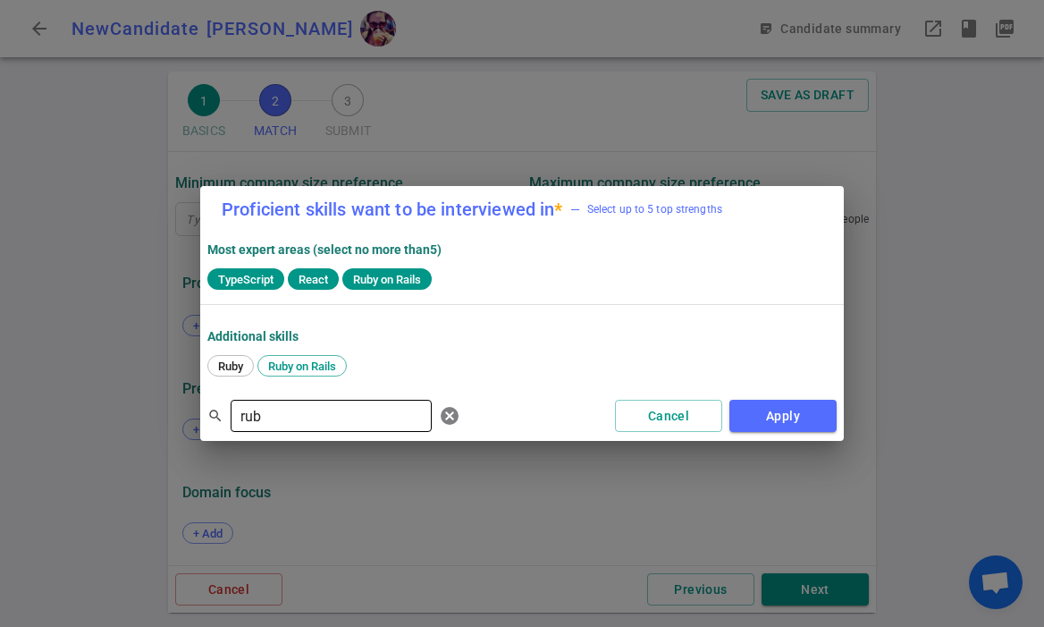
click at [291, 408] on input "rub" at bounding box center [331, 415] width 201 height 29
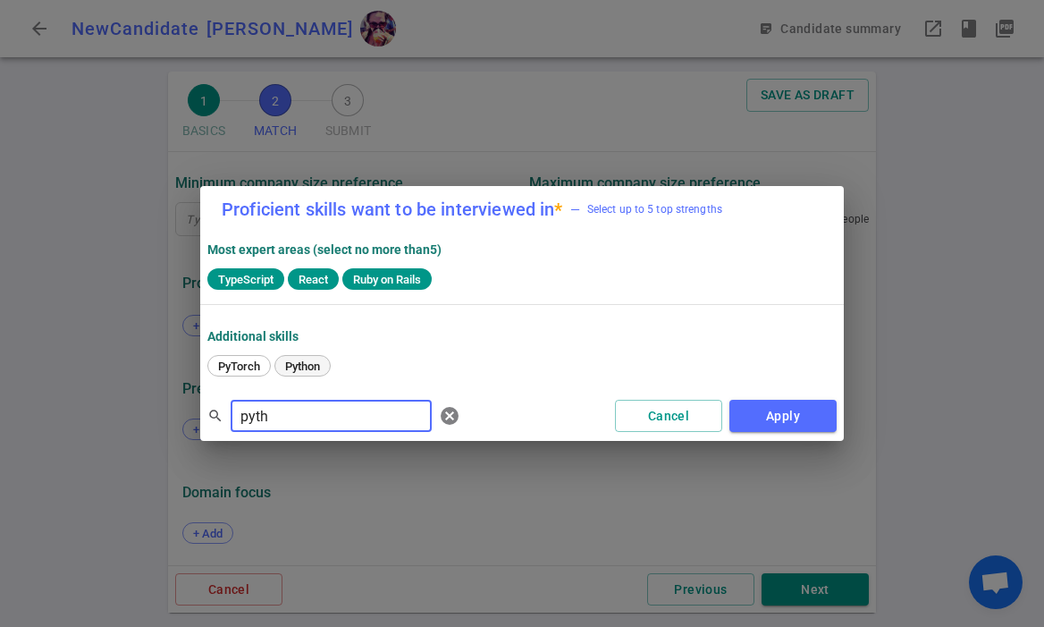
click at [298, 366] on span "Python" at bounding box center [302, 365] width 47 height 13
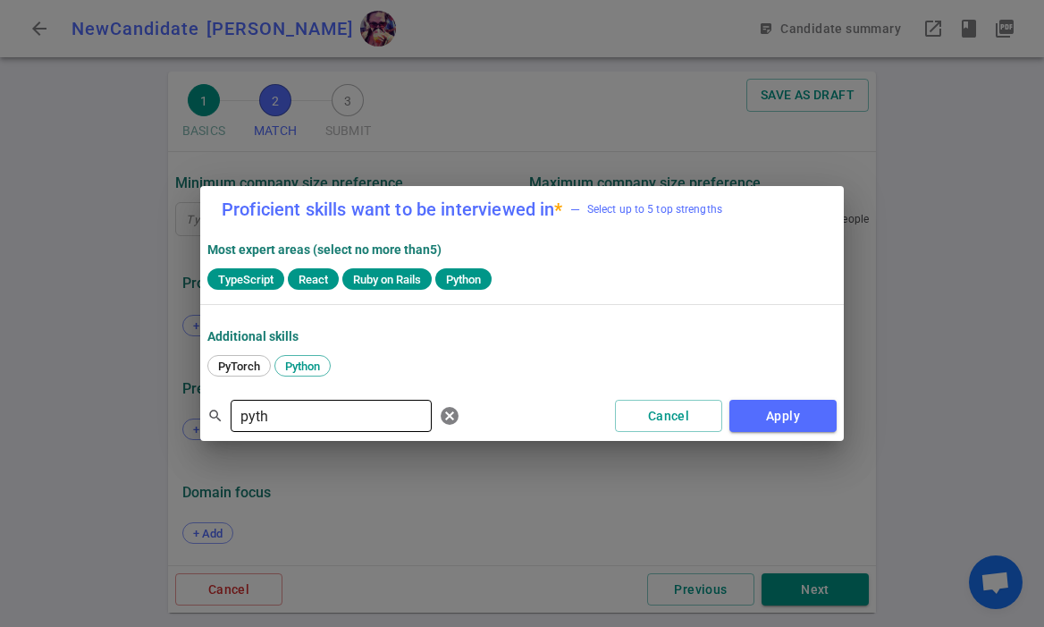
click at [301, 409] on input "pyth" at bounding box center [331, 415] width 201 height 29
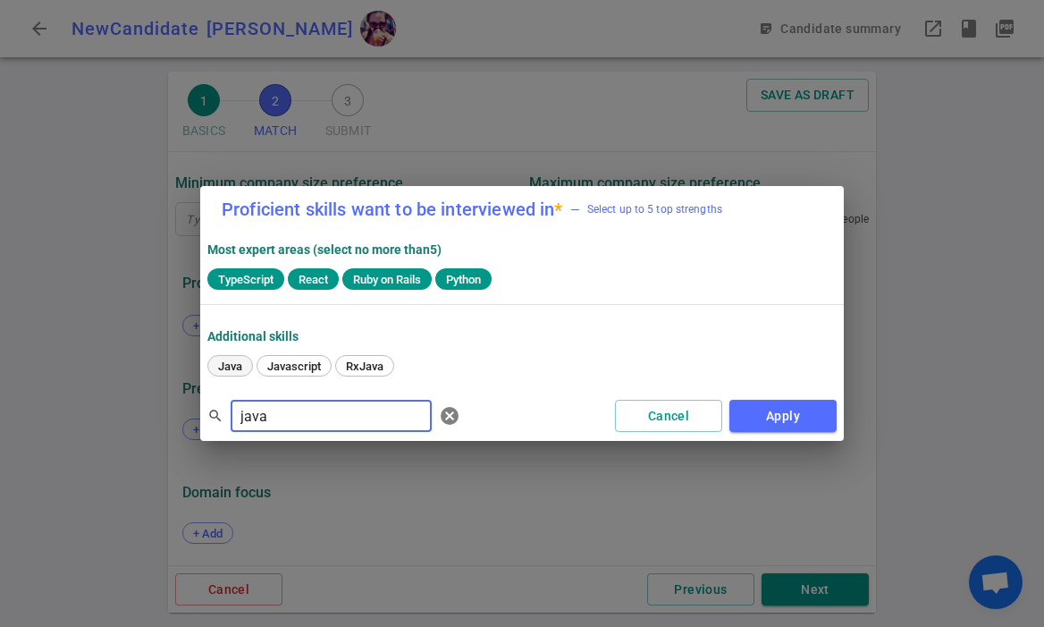
type input "java"
click at [227, 365] on span "Java" at bounding box center [230, 365] width 37 height 13
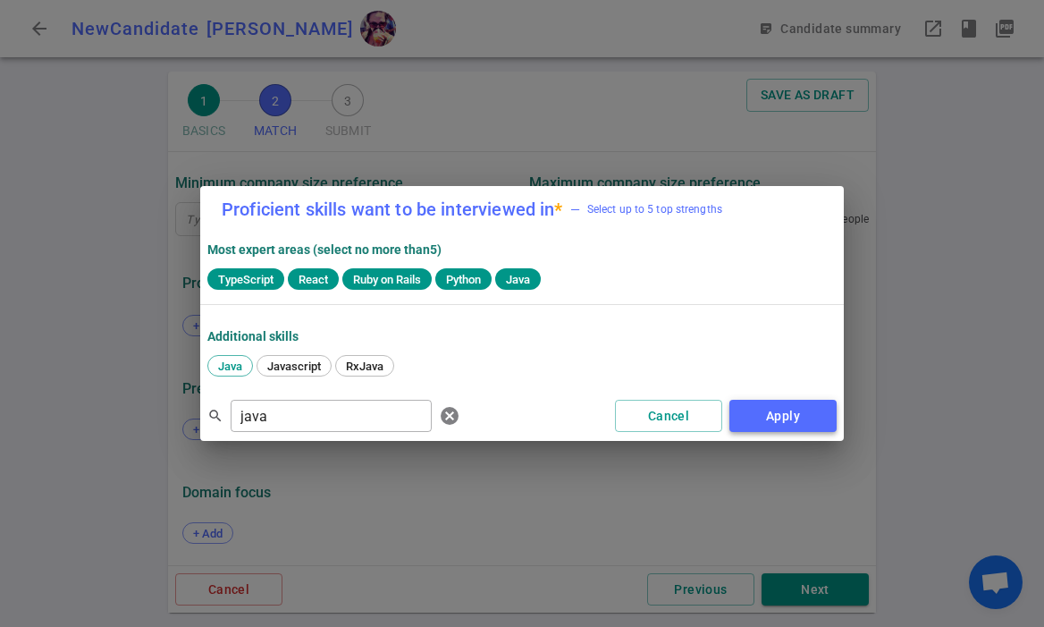
click at [789, 418] on button "Apply" at bounding box center [783, 416] width 107 height 33
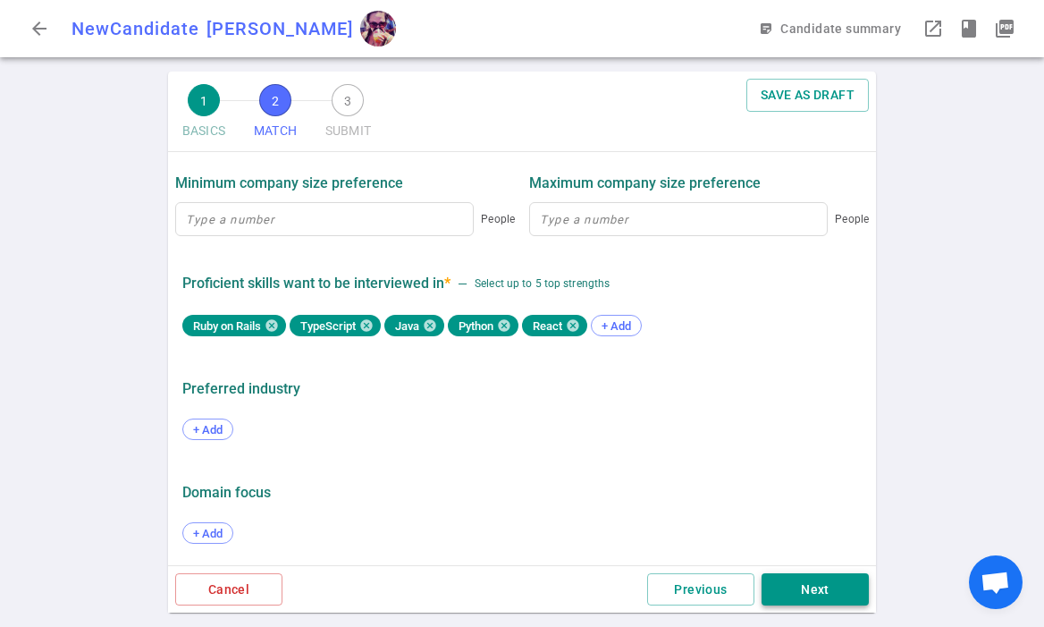
click at [846, 590] on button "Next" at bounding box center [815, 589] width 107 height 33
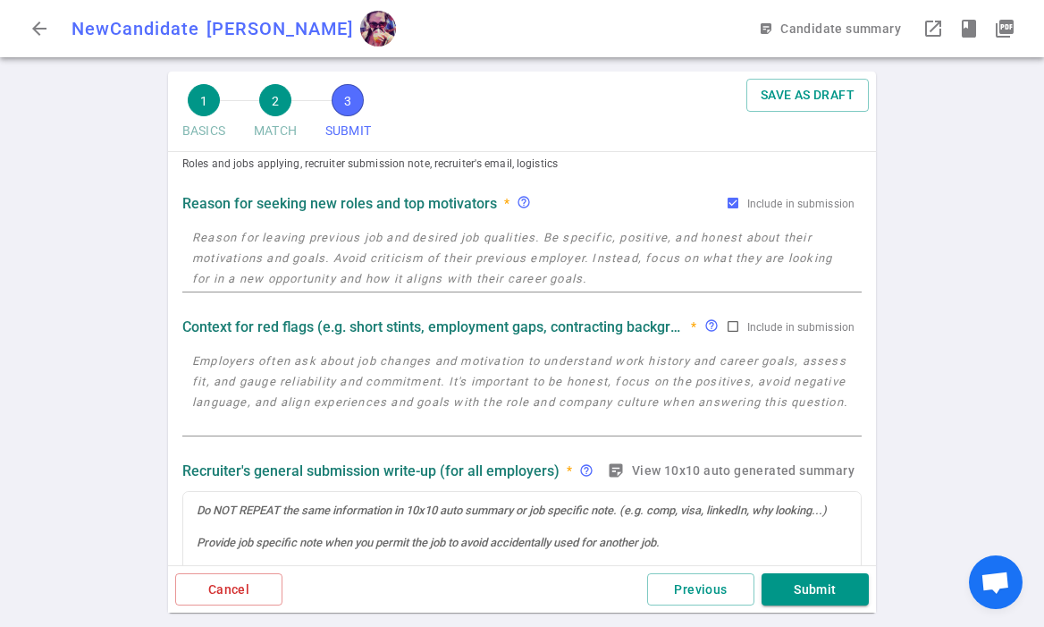
scroll to position [0, 0]
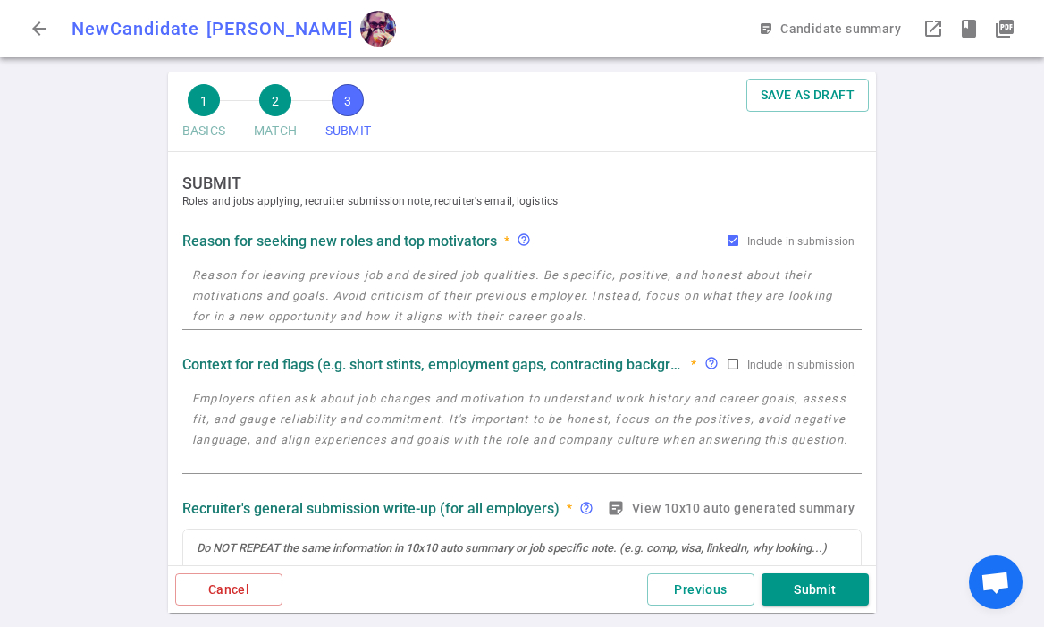
click at [357, 278] on textarea at bounding box center [522, 296] width 660 height 62
paste textarea "Culture has taken a nosedive. lacks strong leadership."
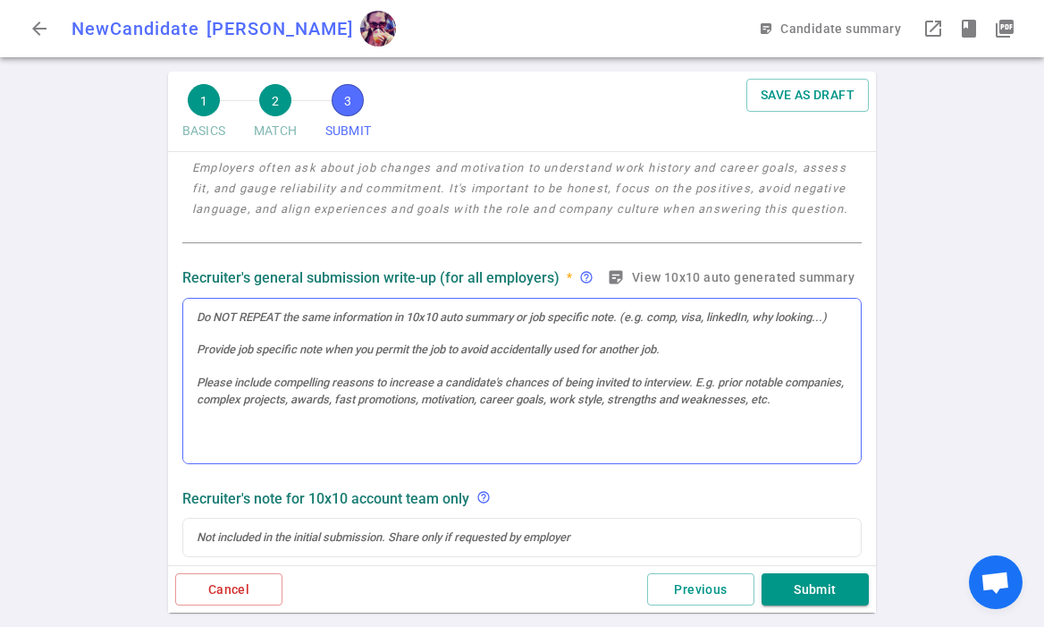
type textarea "Culture has taken a nosedive. lacks strong leadership at current compay"
click at [267, 353] on div at bounding box center [522, 381] width 678 height 165
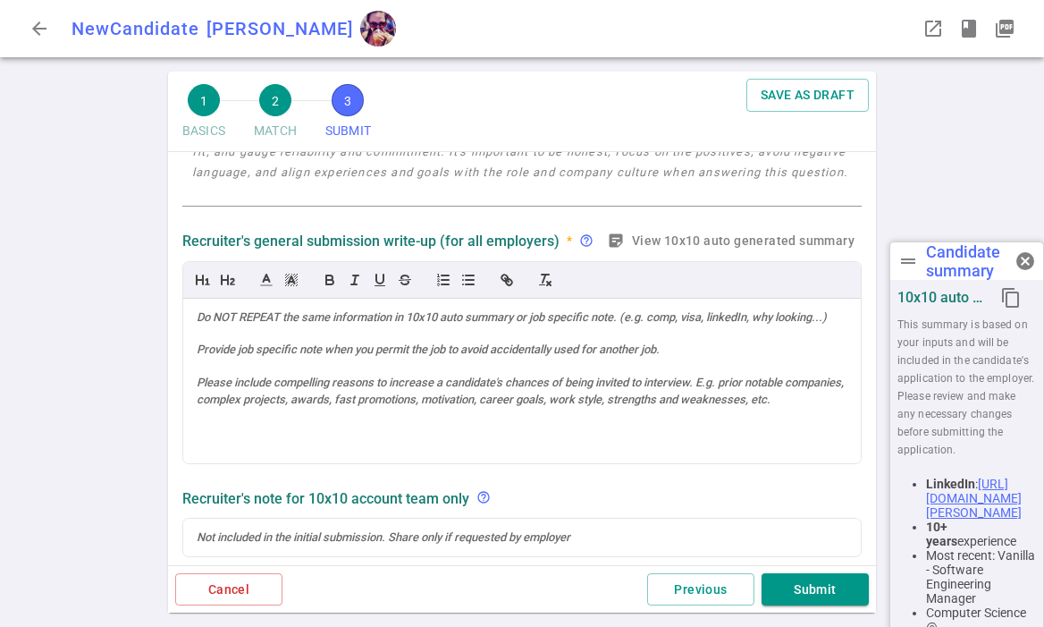
scroll to position [230, 0]
click at [460, 359] on div at bounding box center [522, 381] width 678 height 165
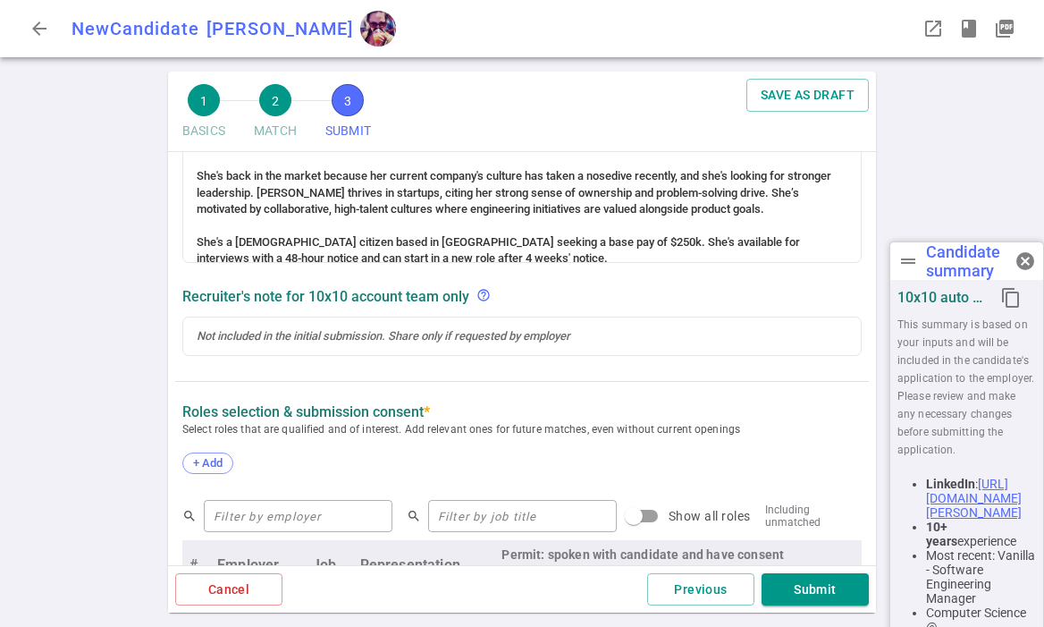
scroll to position [747, 0]
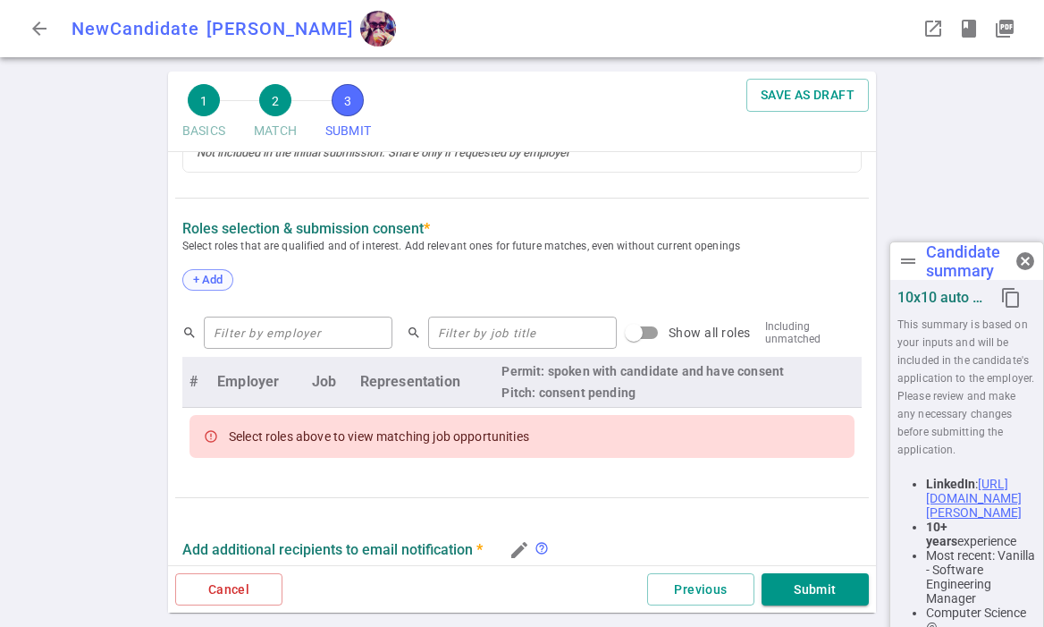
click at [209, 276] on span "+ Add" at bounding box center [208, 279] width 42 height 13
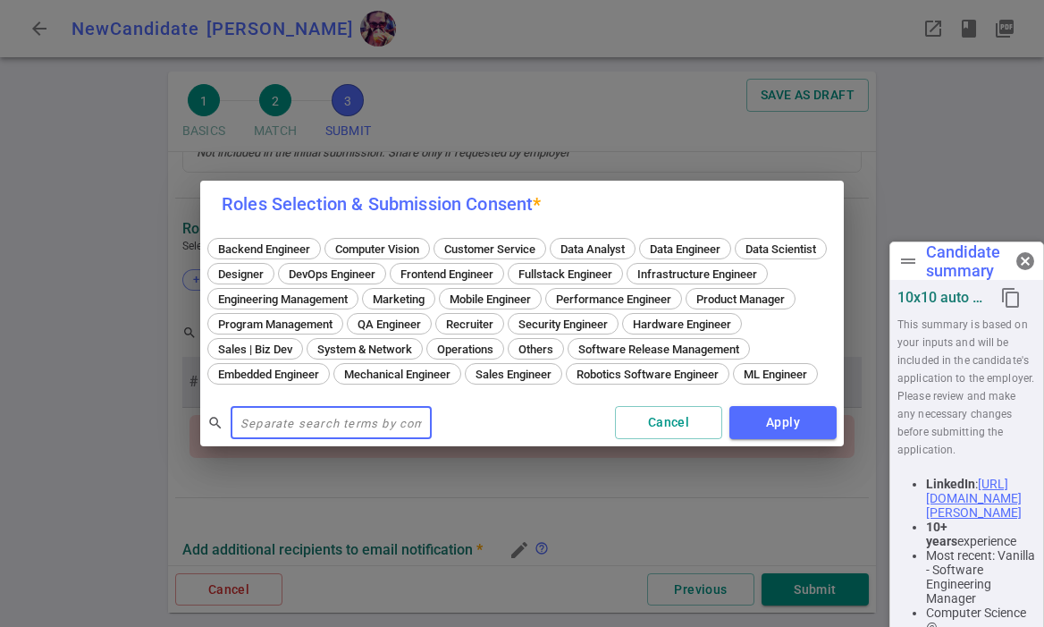
scroll to position [711, 0]
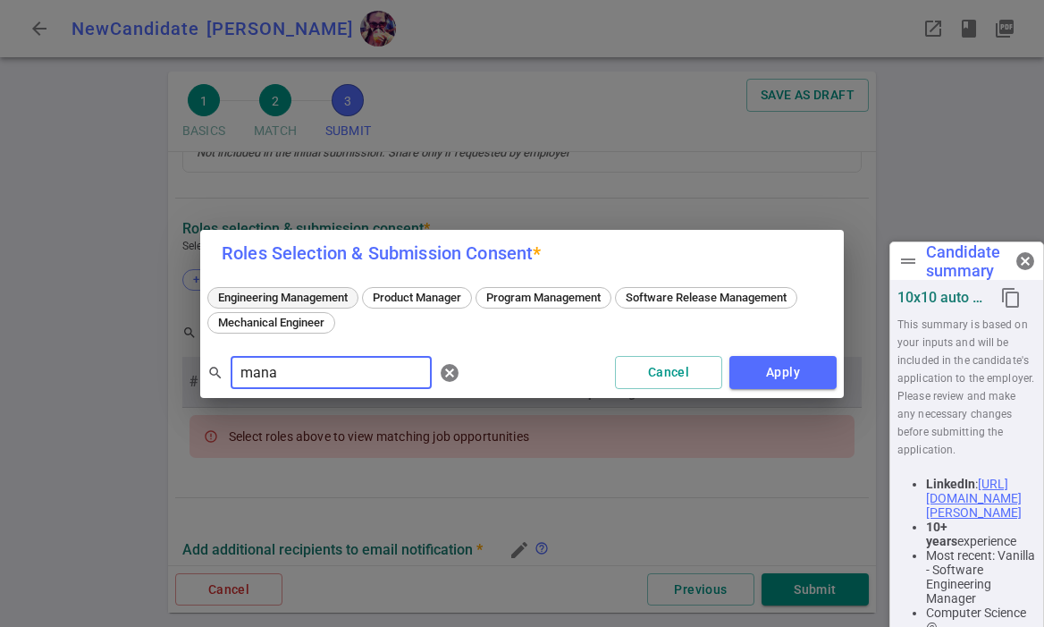
type input "mana"
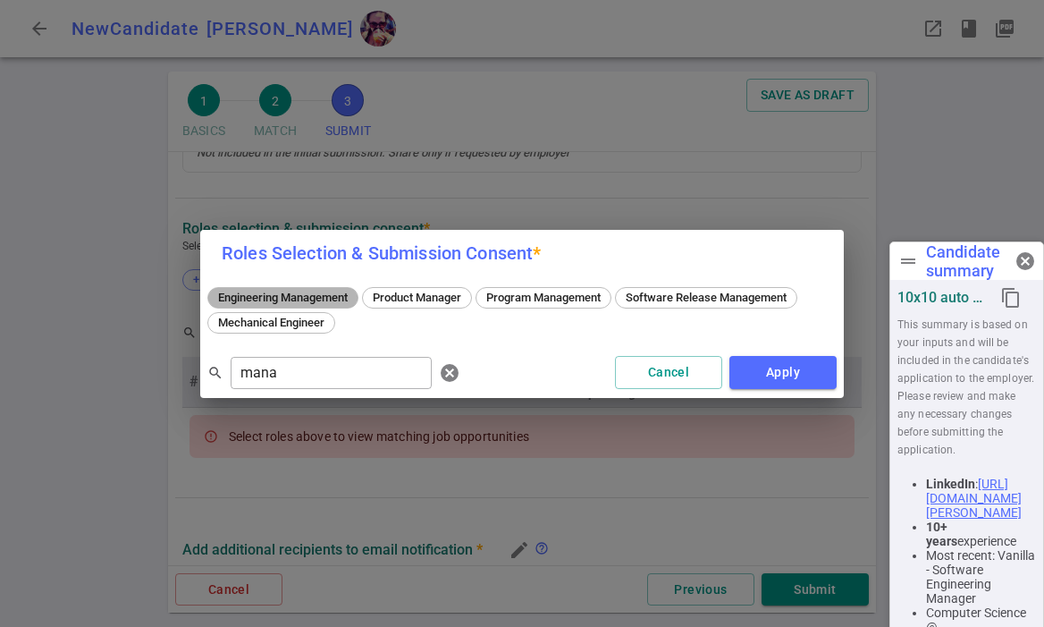
click at [321, 299] on span "Engineering Management" at bounding box center [283, 297] width 142 height 13
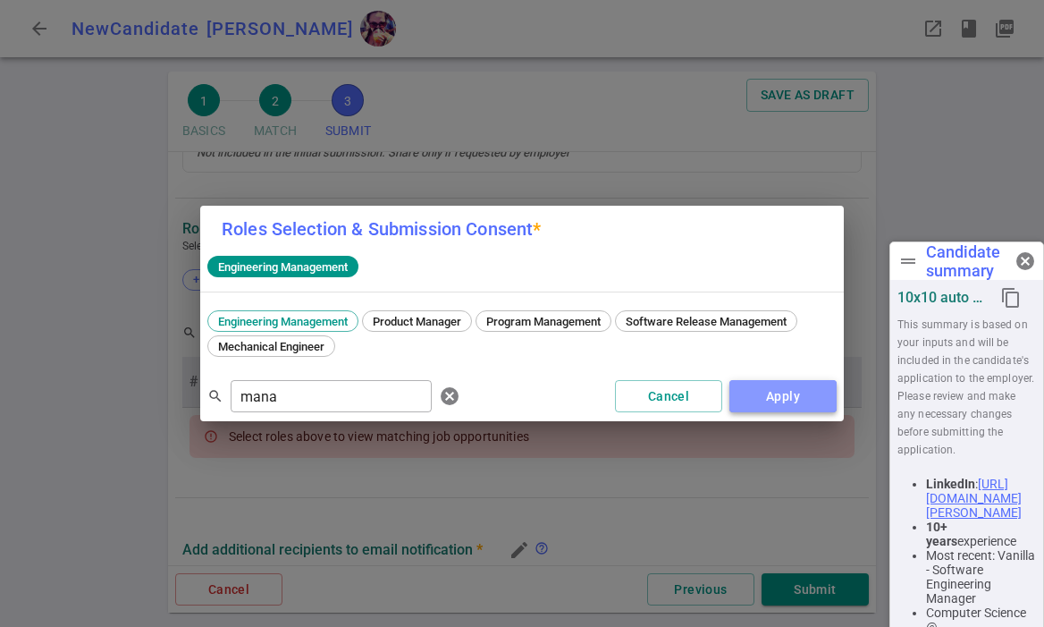
click at [773, 394] on button "Apply" at bounding box center [783, 396] width 107 height 33
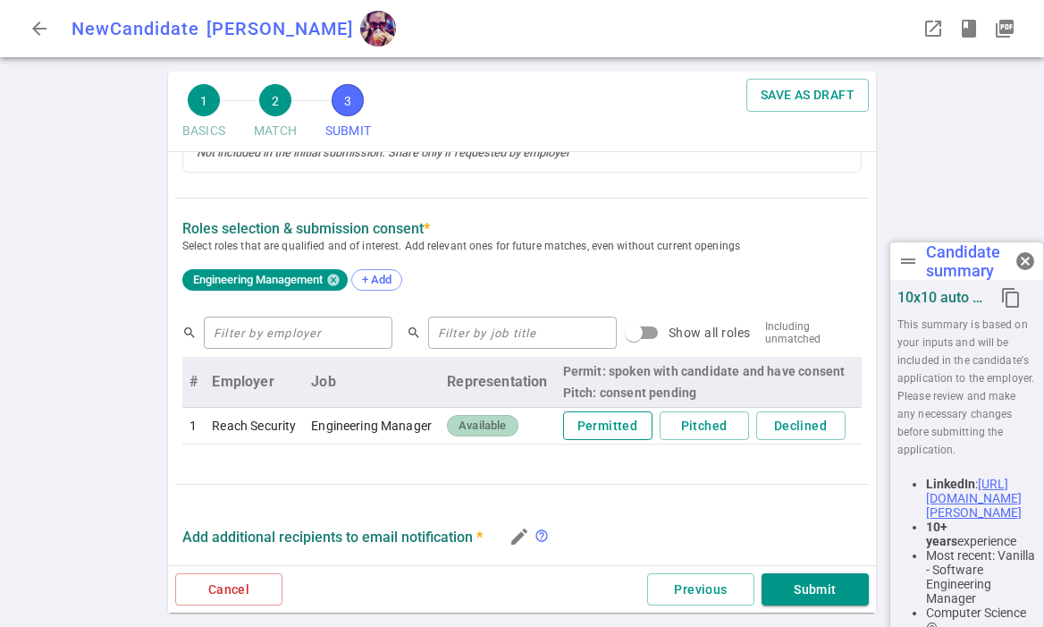
click at [613, 431] on button "Permitted" at bounding box center [607, 426] width 89 height 30
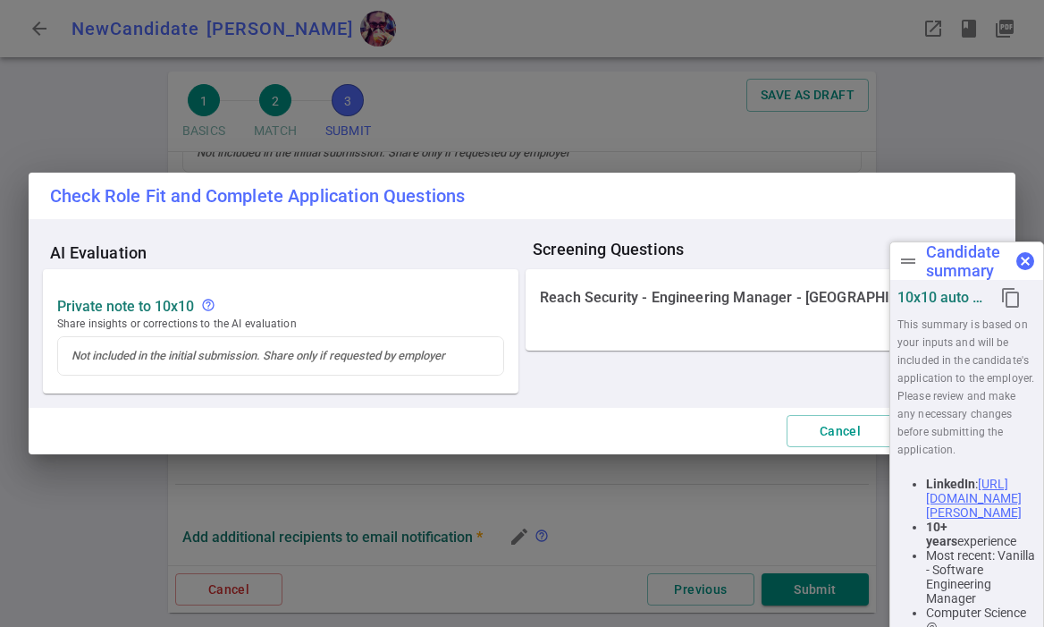
click at [1028, 259] on span "cancel" at bounding box center [1025, 260] width 21 height 21
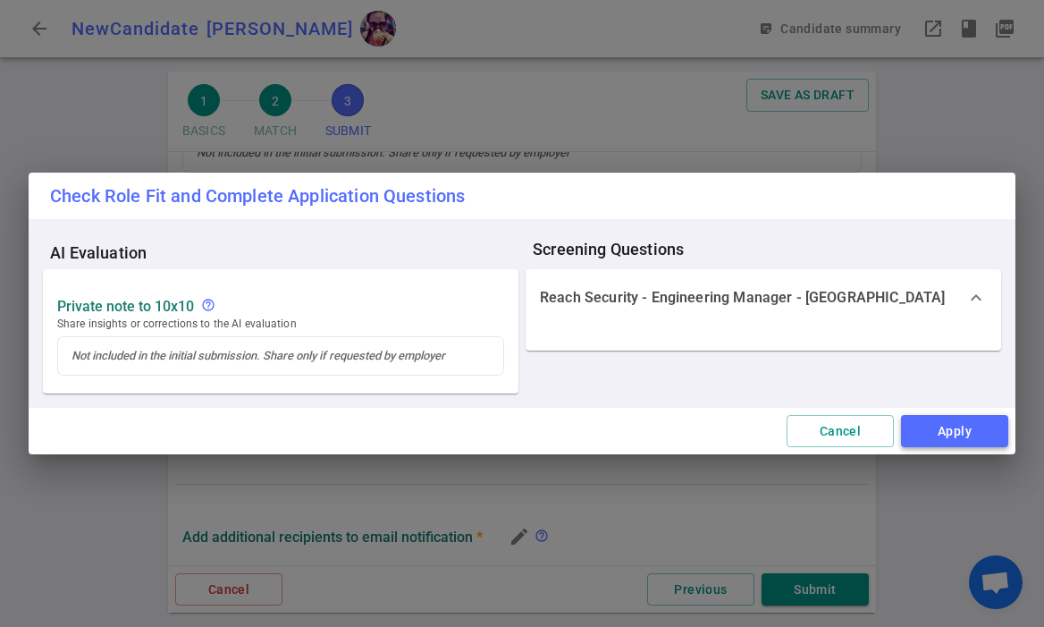
click at [954, 432] on button "Apply" at bounding box center [954, 431] width 107 height 33
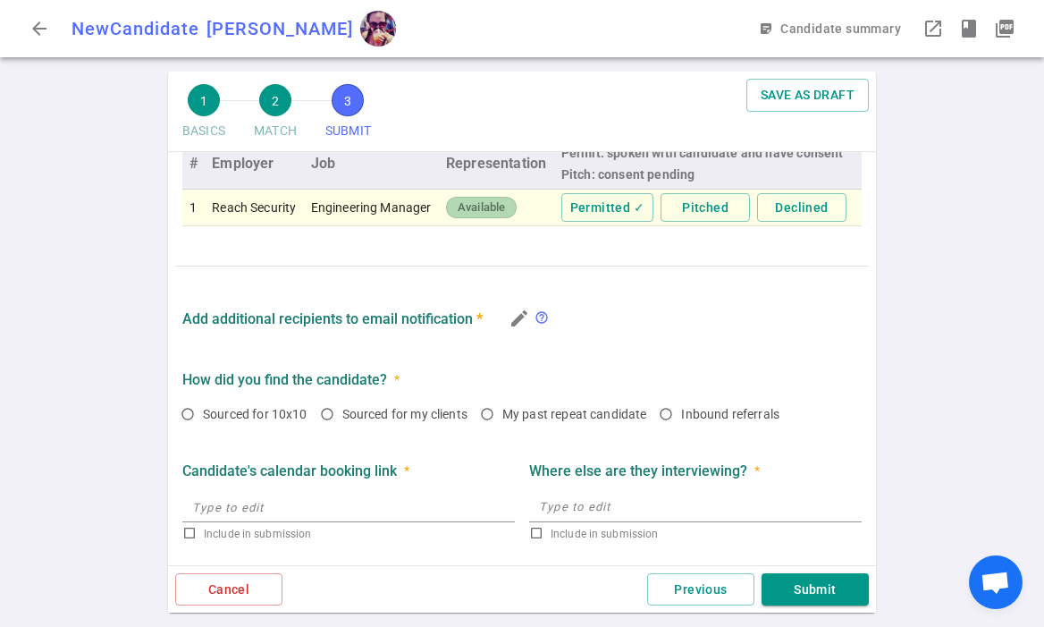
scroll to position [963, 0]
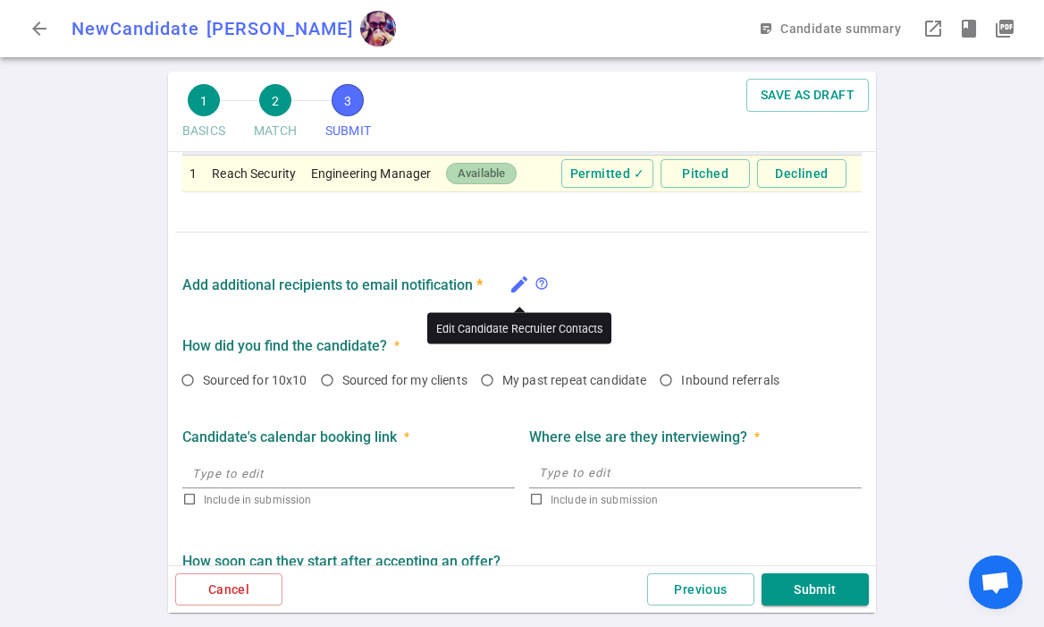
click at [514, 287] on icon "edit" at bounding box center [519, 284] width 21 height 21
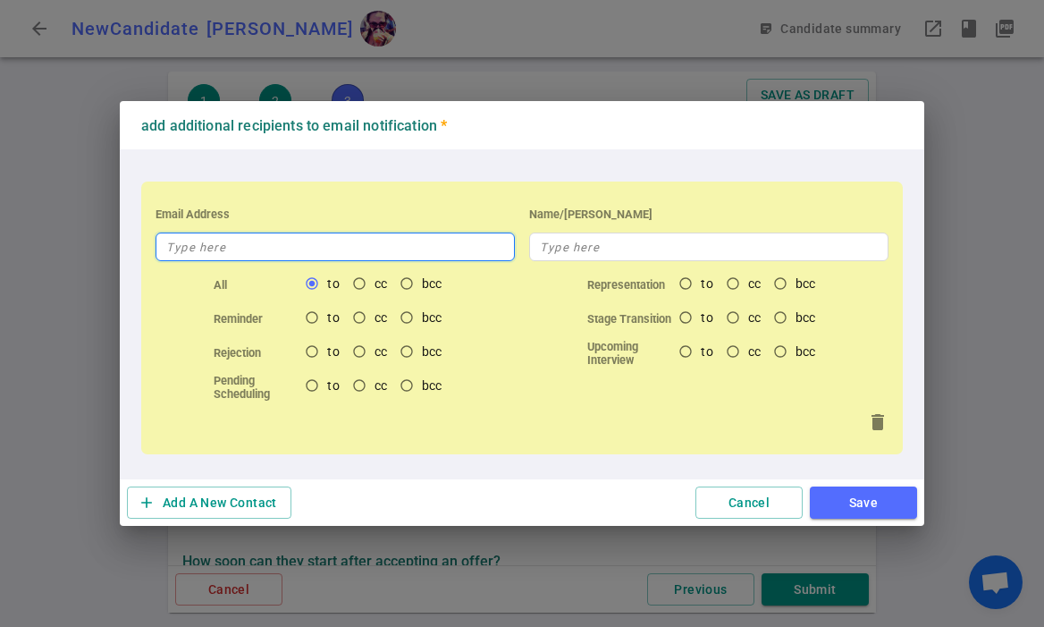
click at [319, 244] on input "text" at bounding box center [335, 246] width 359 height 29
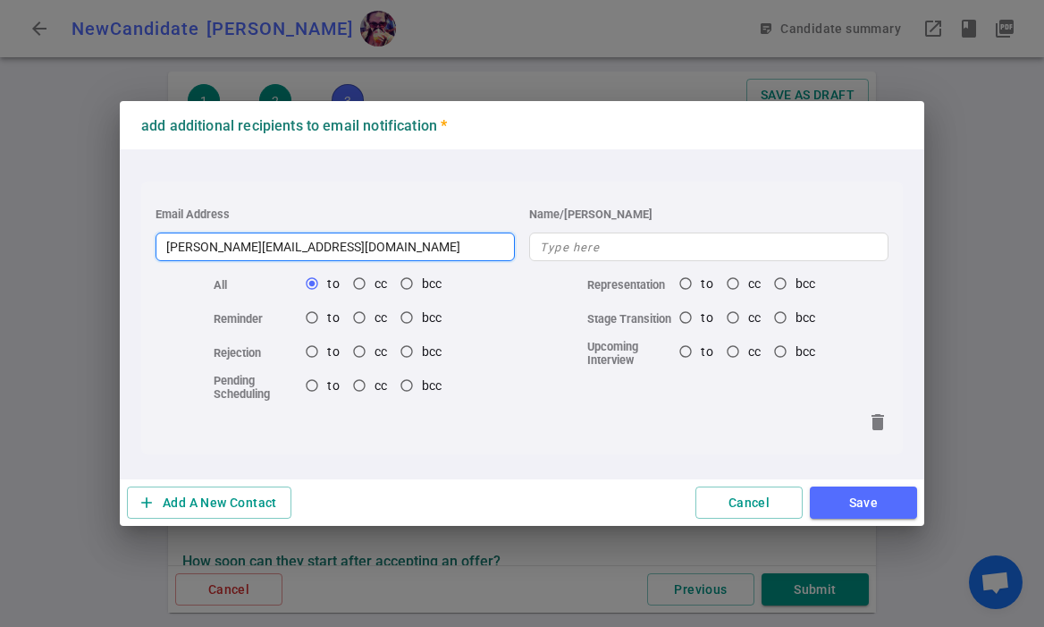
type input "[PERSON_NAME][EMAIL_ADDRESS][DOMAIN_NAME]"
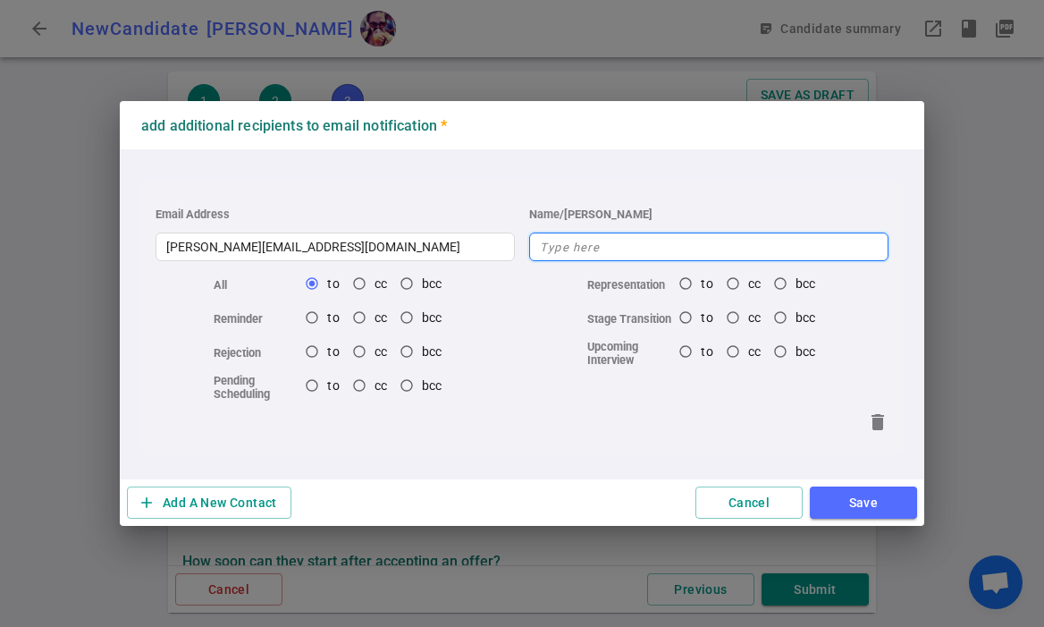
click at [552, 250] on input "text" at bounding box center [708, 246] width 359 height 29
type input "Recruiter"
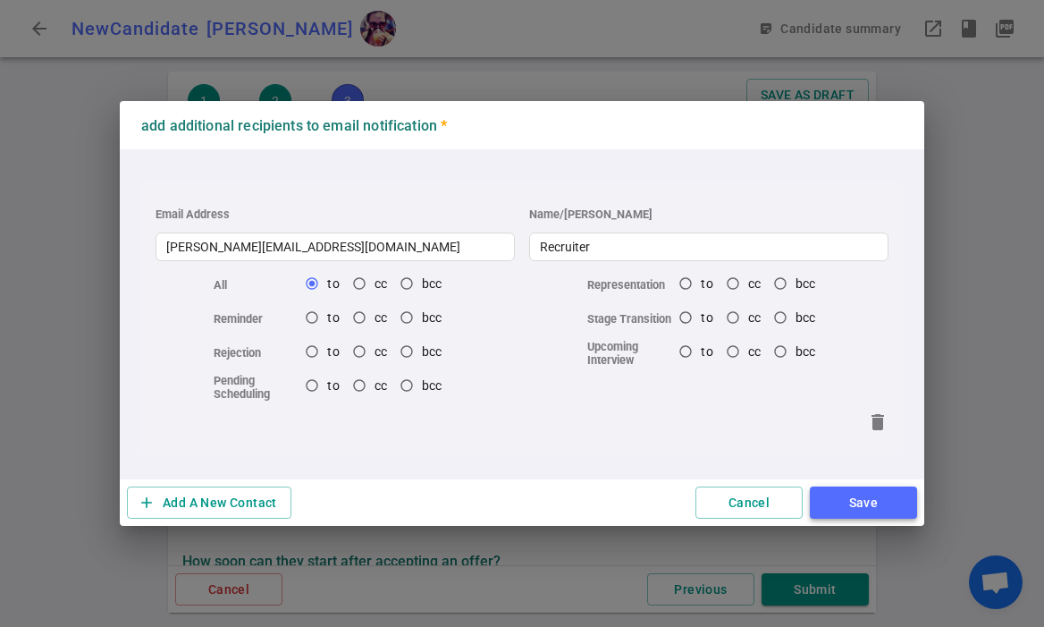
click at [851, 502] on button "Save" at bounding box center [863, 502] width 107 height 33
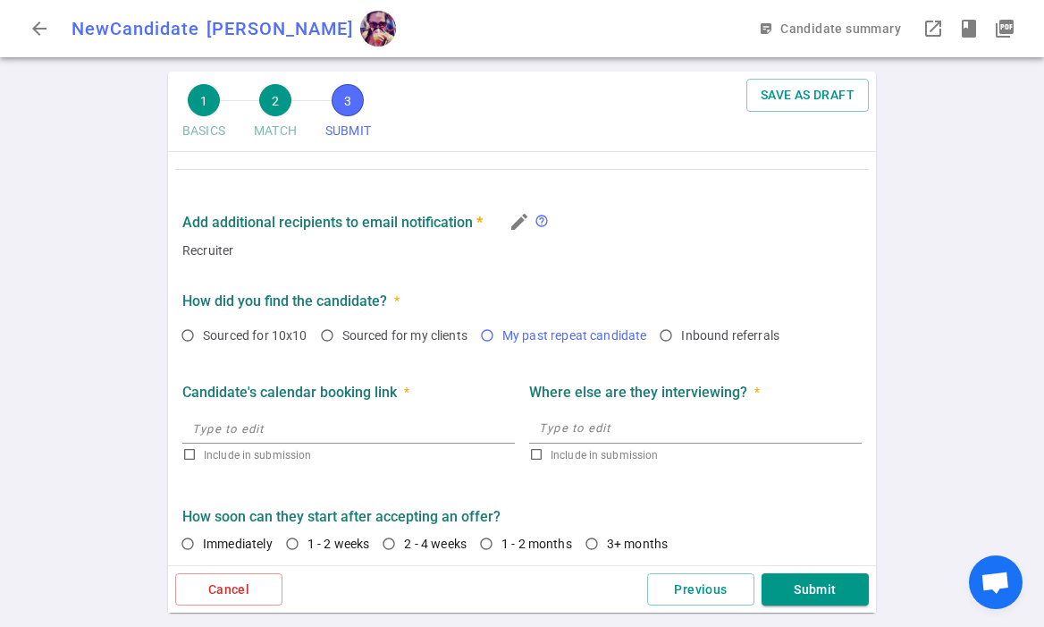
scroll to position [1031, 0]
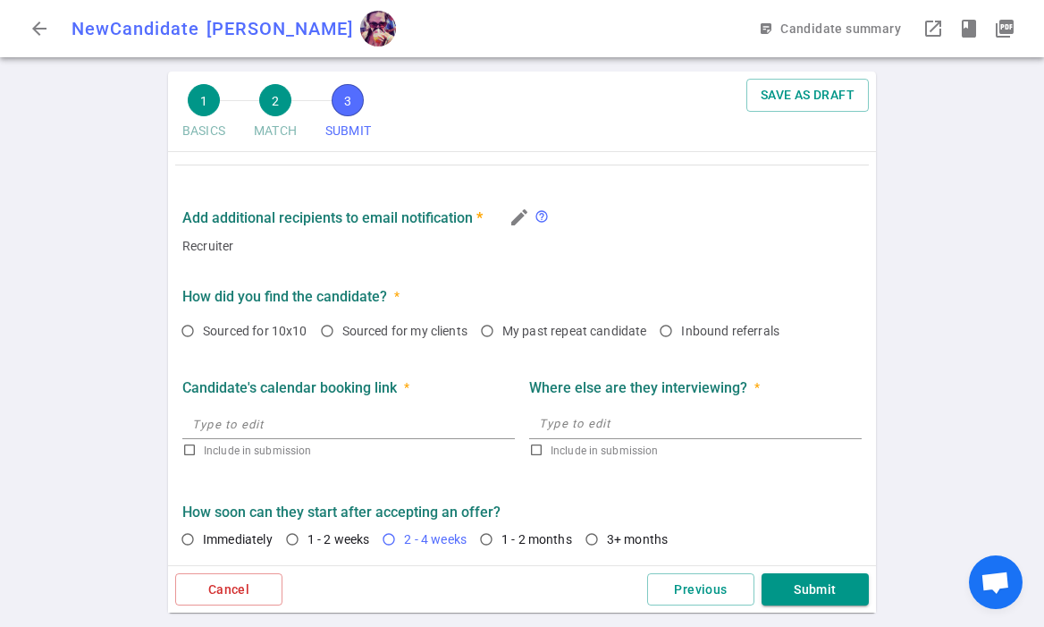
click at [446, 540] on span "2 - 4 weeks" at bounding box center [435, 539] width 63 height 14
click at [404, 540] on input "2 - 4 weeks" at bounding box center [389, 539] width 30 height 30
radio input "true"
click at [822, 595] on button "Submit" at bounding box center [815, 589] width 107 height 33
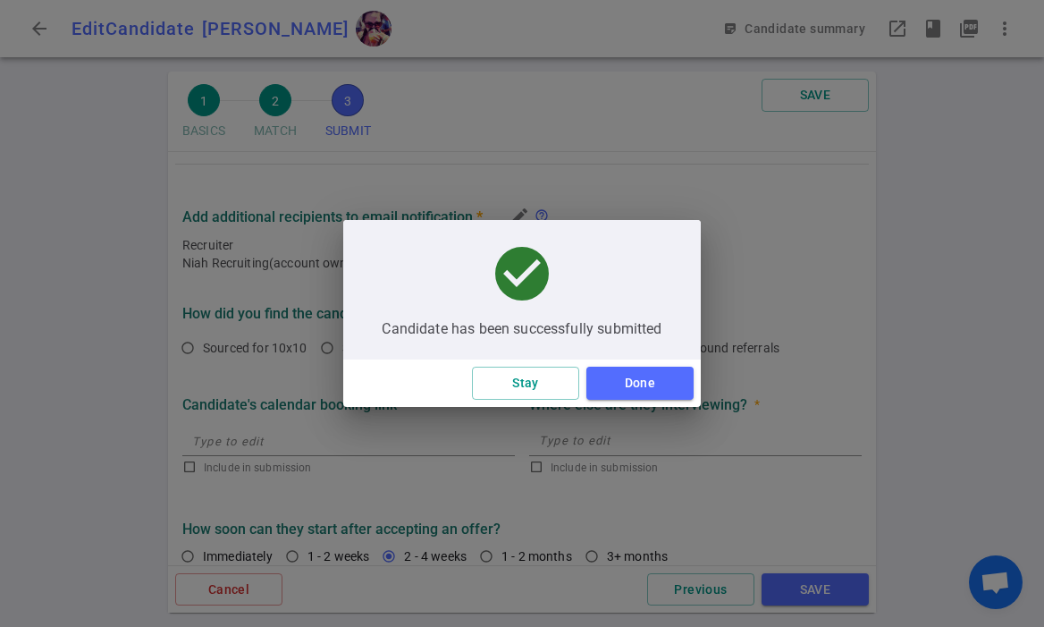
click at [543, 327] on span "Candidate has been successfully submitted" at bounding box center [522, 329] width 280 height 18
copy span "Candidate has been successfully submitted"
click at [623, 385] on button "Done" at bounding box center [639, 383] width 107 height 33
